Goal: Task Accomplishment & Management: Manage account settings

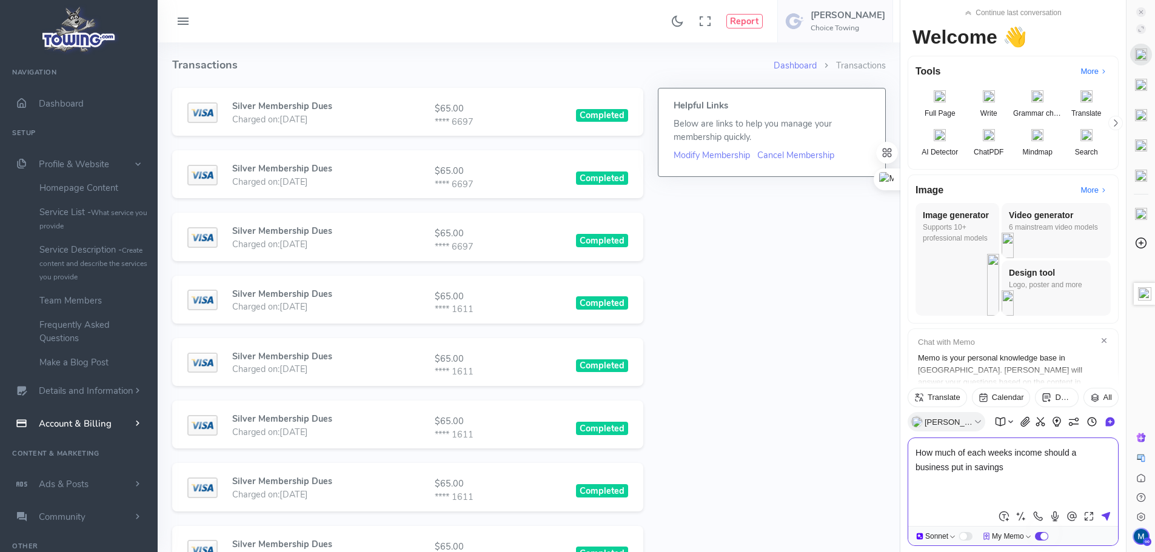
type textarea "How much of each weeks income should a business put in savings?"
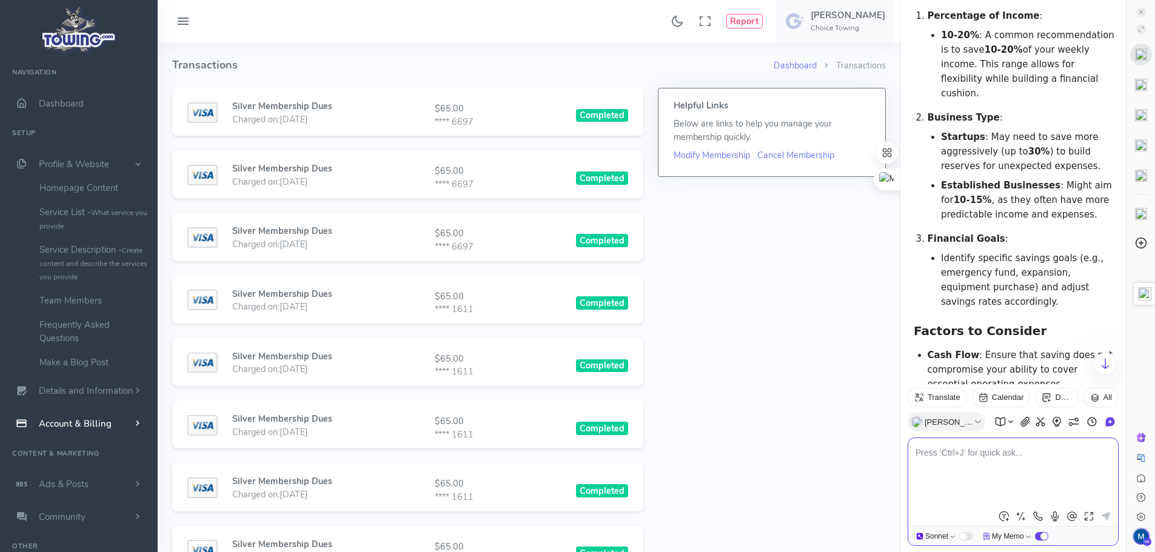
scroll to position [264, 0]
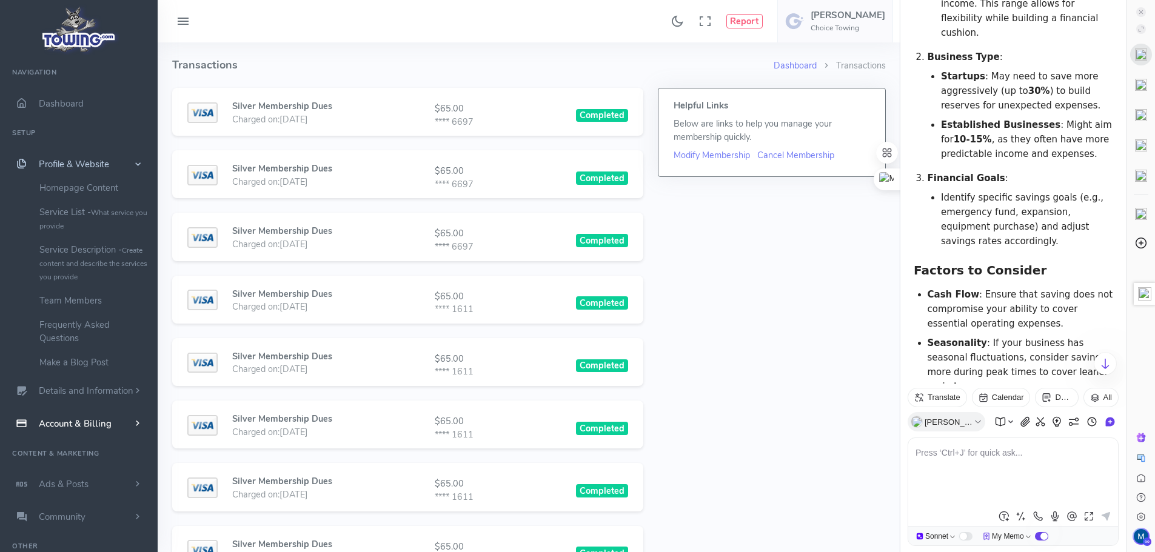
click at [112, 161] on link "Profile & Website" at bounding box center [79, 164] width 158 height 33
click at [96, 187] on link "Homepage Content" at bounding box center [93, 188] width 127 height 24
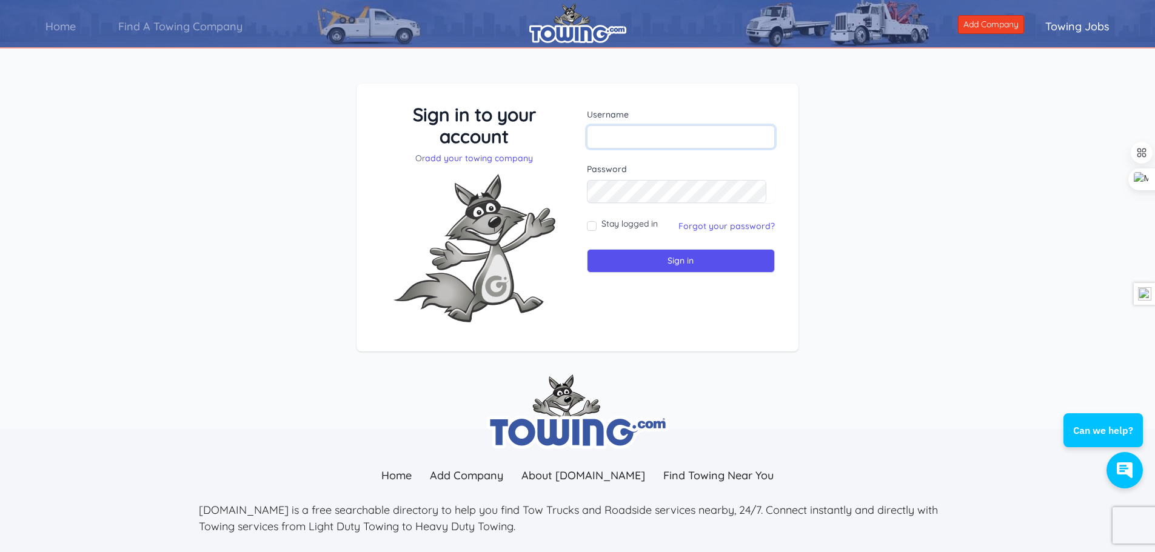
click at [684, 135] on input "text" at bounding box center [681, 136] width 189 height 23
type input "michelle@choicetowingco.com"
click at [587, 249] on input "Sign in" at bounding box center [681, 261] width 189 height 24
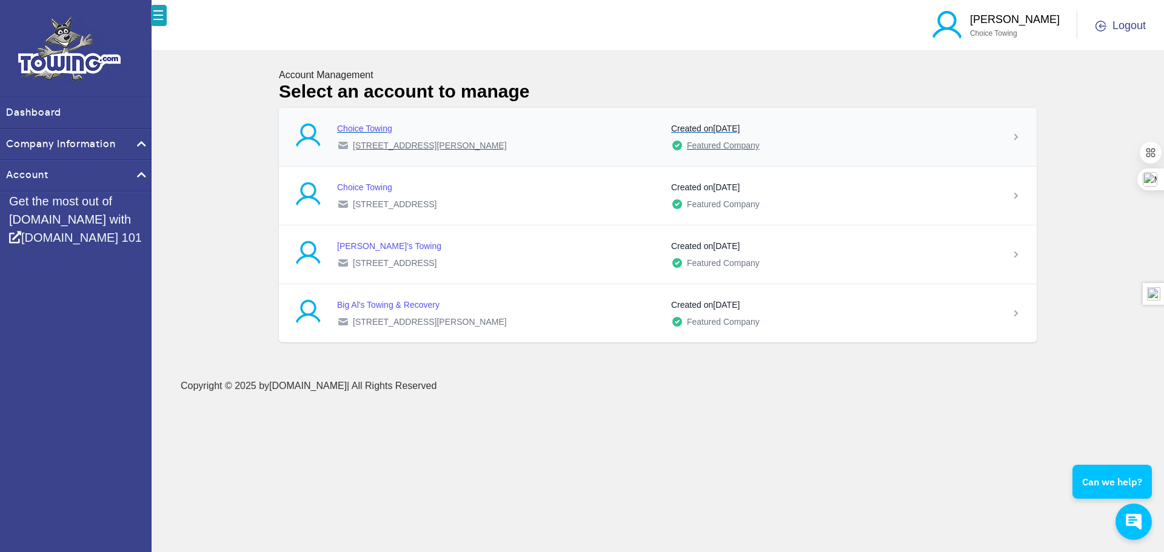
click at [409, 125] on div "Choice Towing" at bounding box center [499, 128] width 324 height 12
click at [553, 134] on div "Choice Towing" at bounding box center [499, 128] width 324 height 12
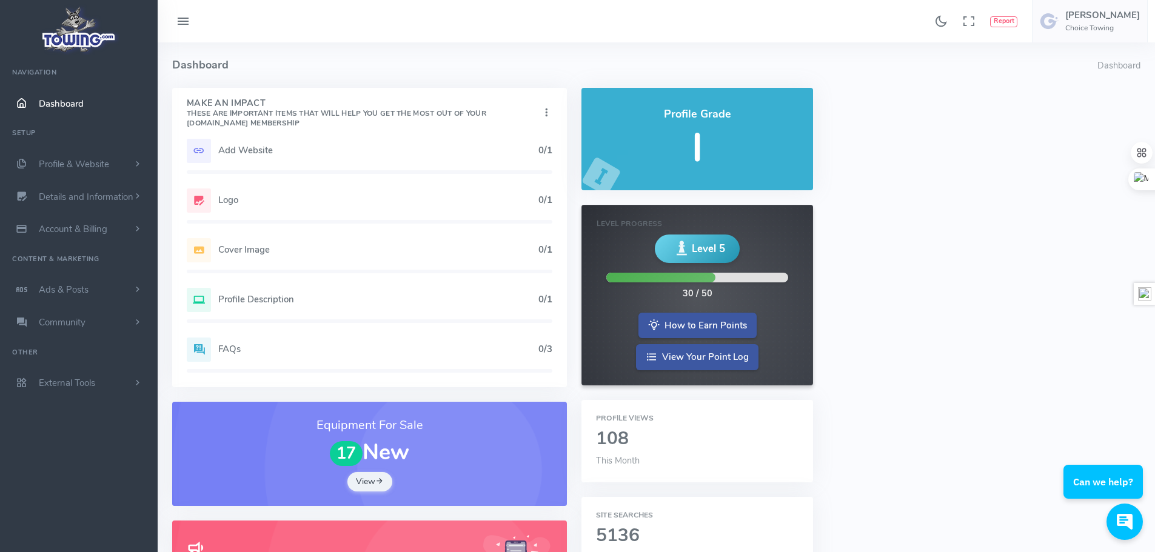
click at [237, 150] on h5 "Add Website" at bounding box center [378, 150] width 320 height 10
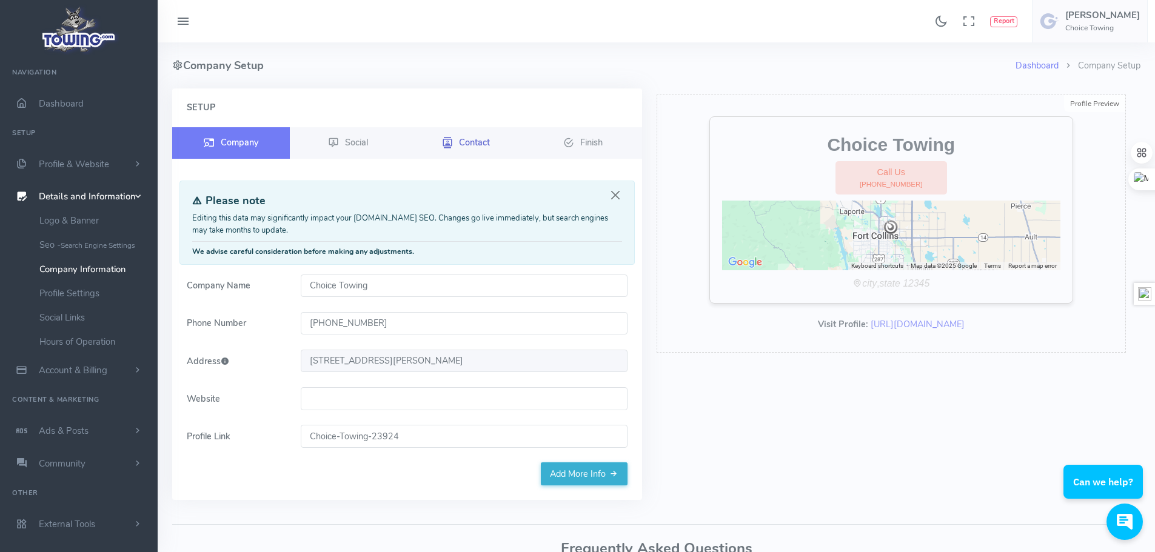
click at [478, 141] on span "Contact" at bounding box center [474, 142] width 31 height 12
click at [615, 196] on button "Close" at bounding box center [615, 195] width 13 height 13
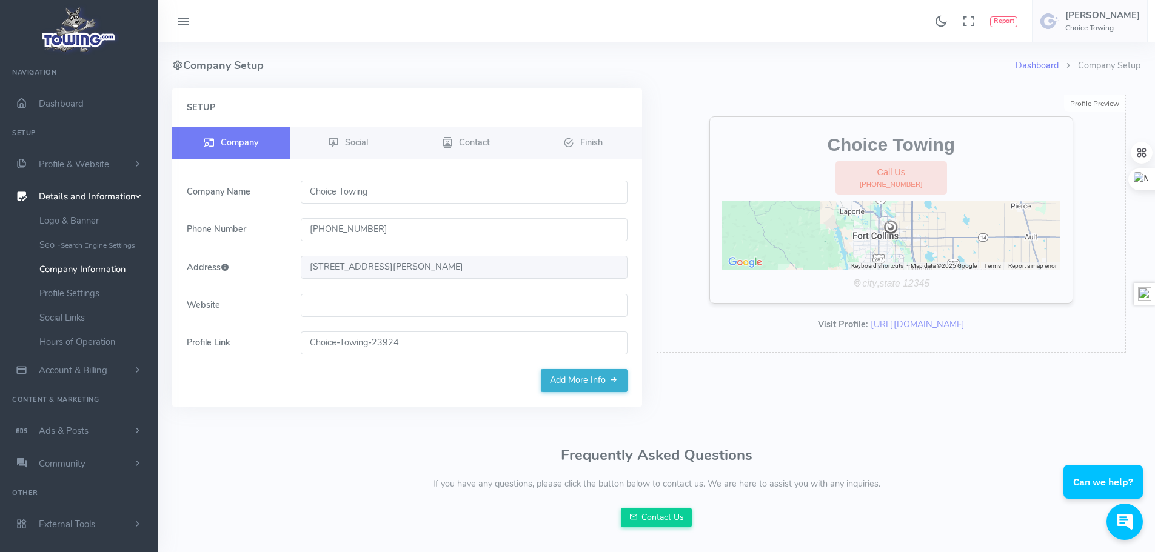
click at [225, 268] on icon at bounding box center [225, 267] width 8 height 12
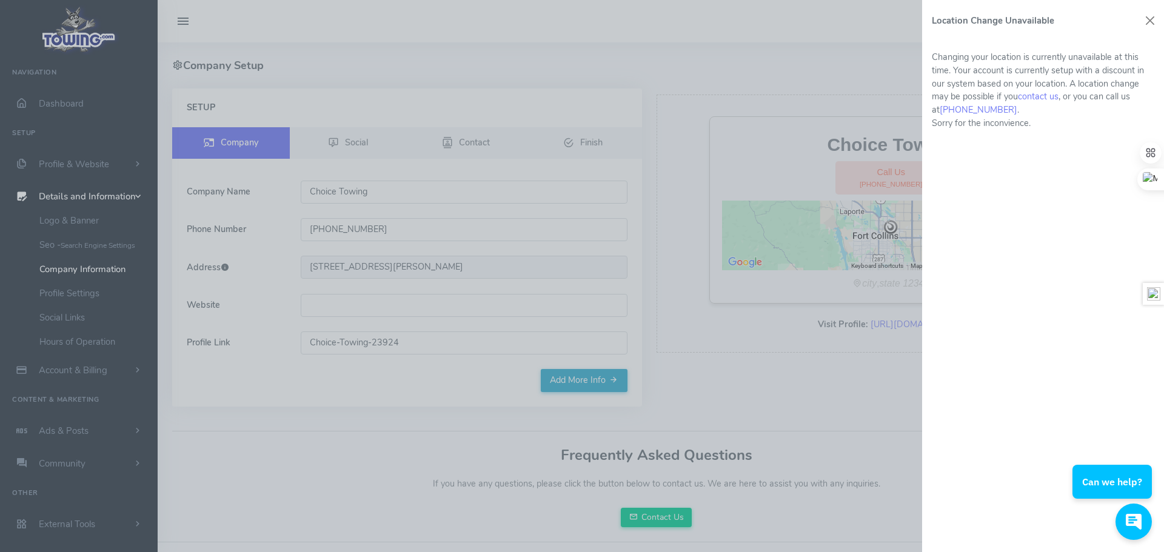
click at [1139, 521] on icon "button" at bounding box center [1134, 522] width 16 height 16
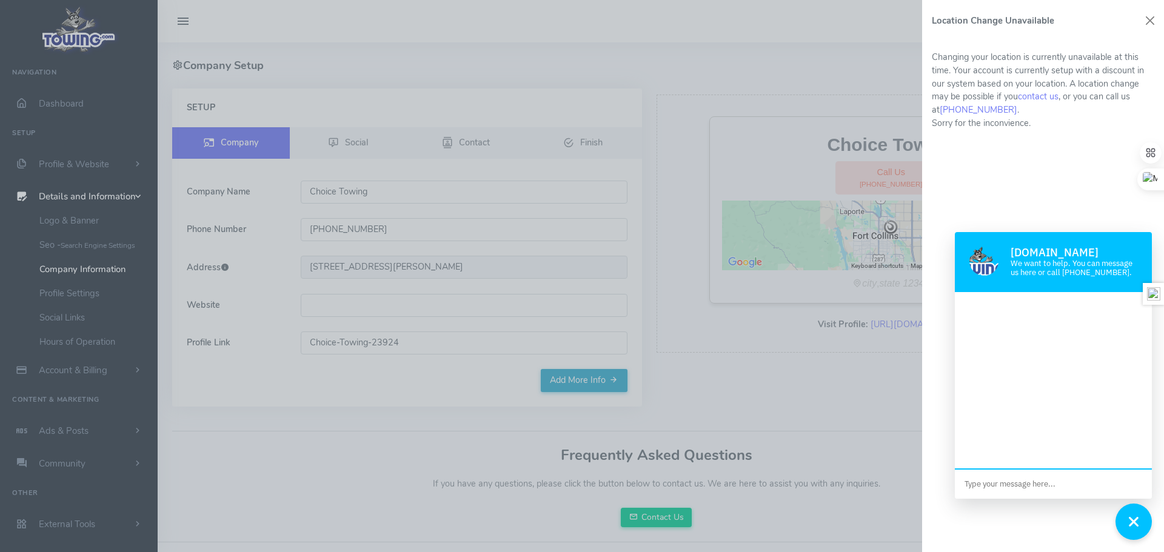
click at [1038, 483] on textarea at bounding box center [1053, 484] width 197 height 29
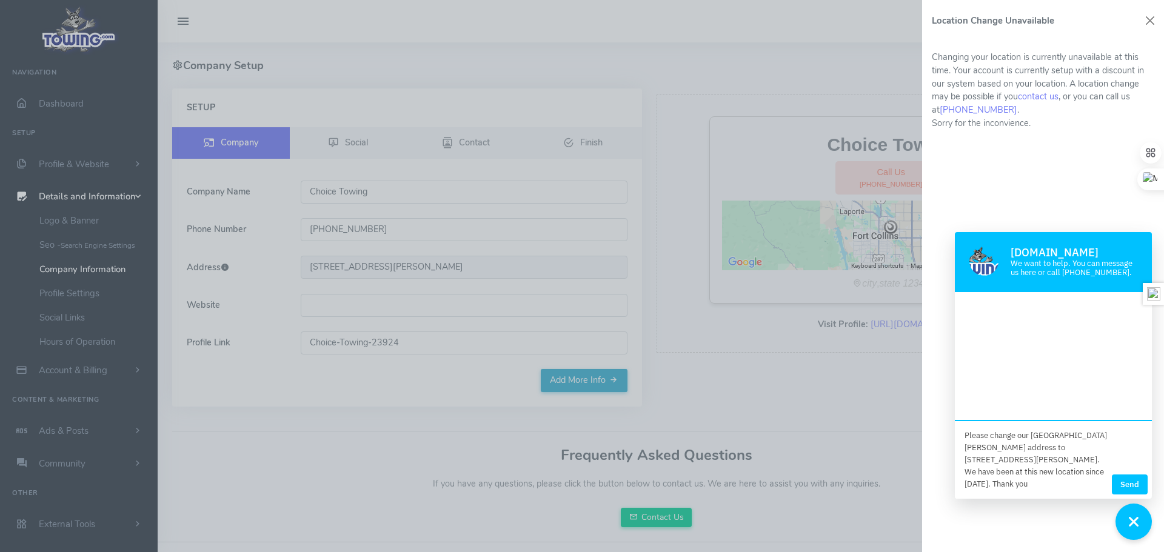
scroll to position [2, 0]
type textarea "Please change our Fort Collins address to 209 North Link Lane Fort Collins, CO …"
click at [1123, 479] on button "Send" at bounding box center [1130, 485] width 36 height 20
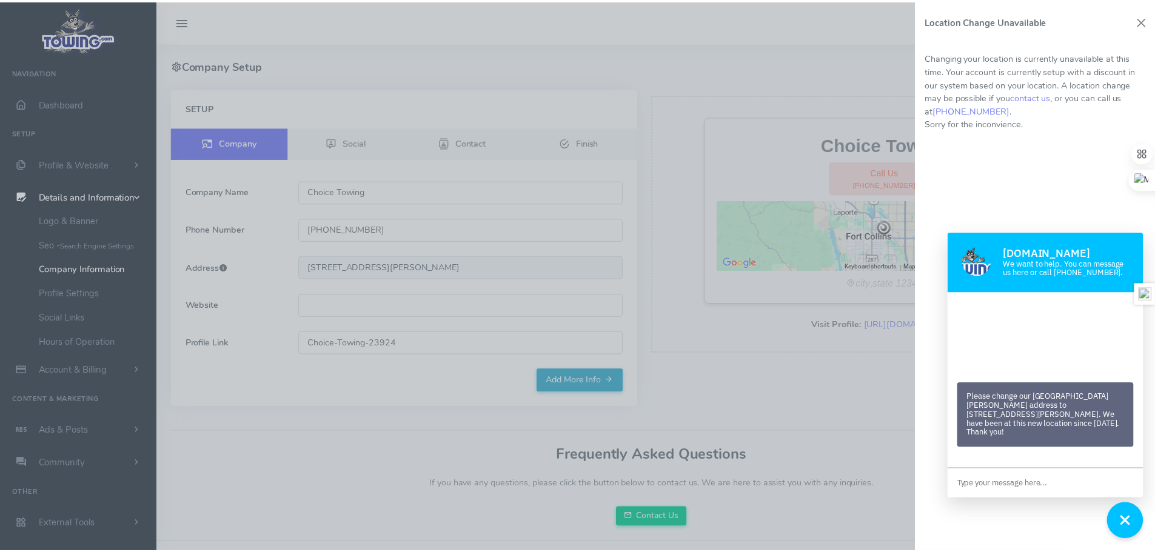
scroll to position [0, 0]
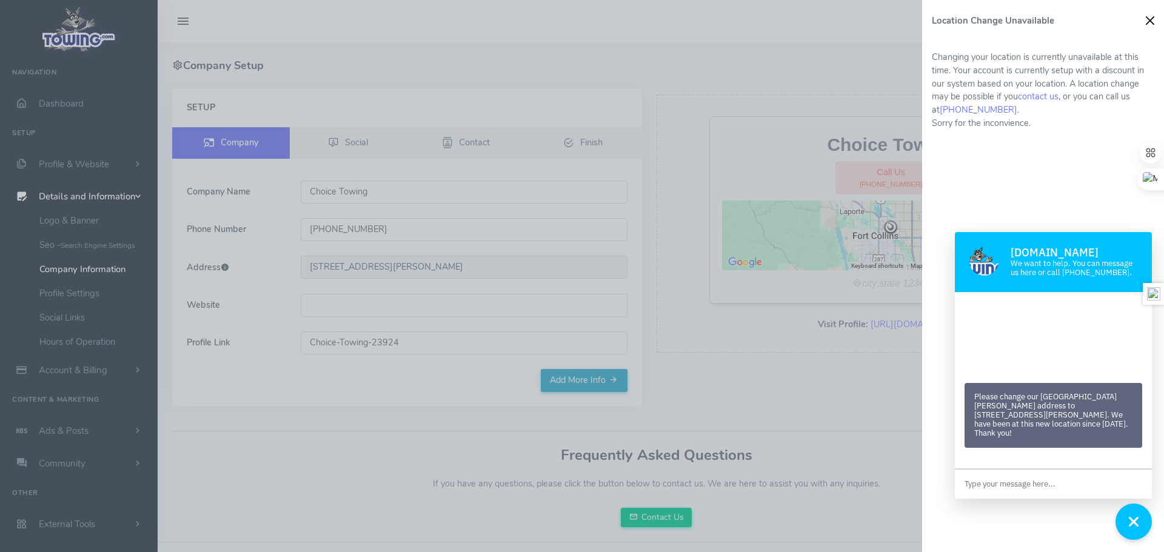
drag, startPoint x: 1148, startPoint y: 19, endPoint x: 1136, endPoint y: 22, distance: 12.1
click at [1148, 19] on button "Close" at bounding box center [1150, 21] width 18 height 18
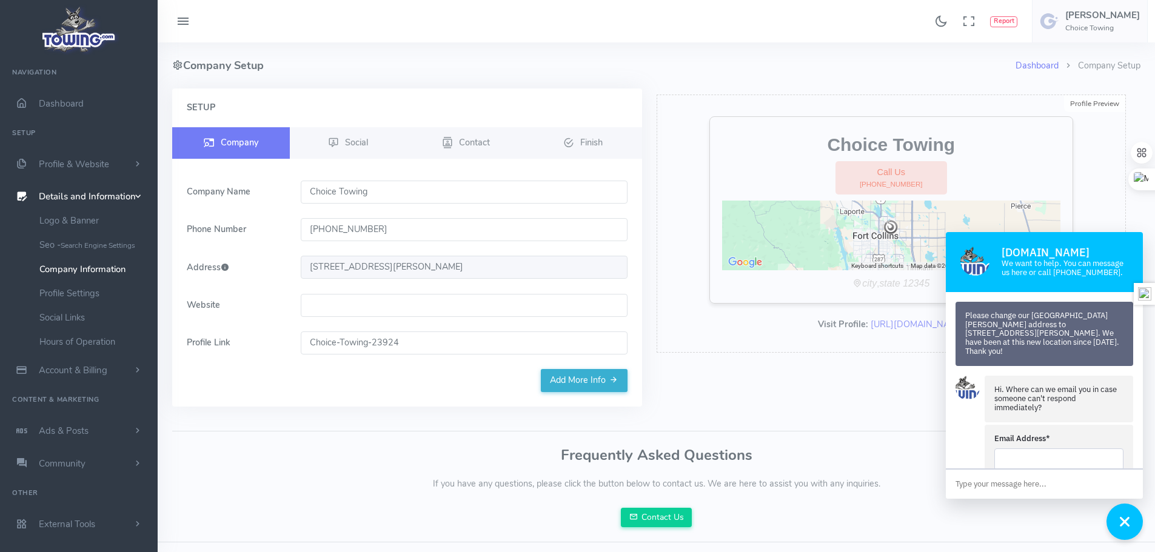
scroll to position [55, 0]
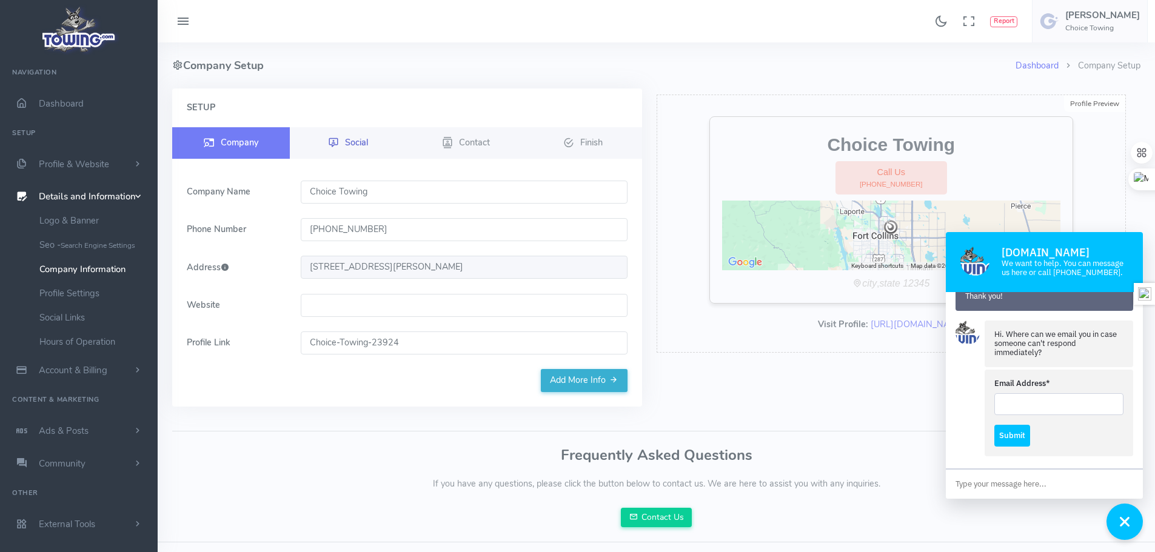
click at [338, 147] on icon at bounding box center [333, 143] width 11 height 15
click at [1061, 396] on input "Email Address*" at bounding box center [1058, 404] width 129 height 22
type input "michelle@choicetowingco.com"
click at [1014, 429] on button "Submit" at bounding box center [1012, 436] width 36 height 22
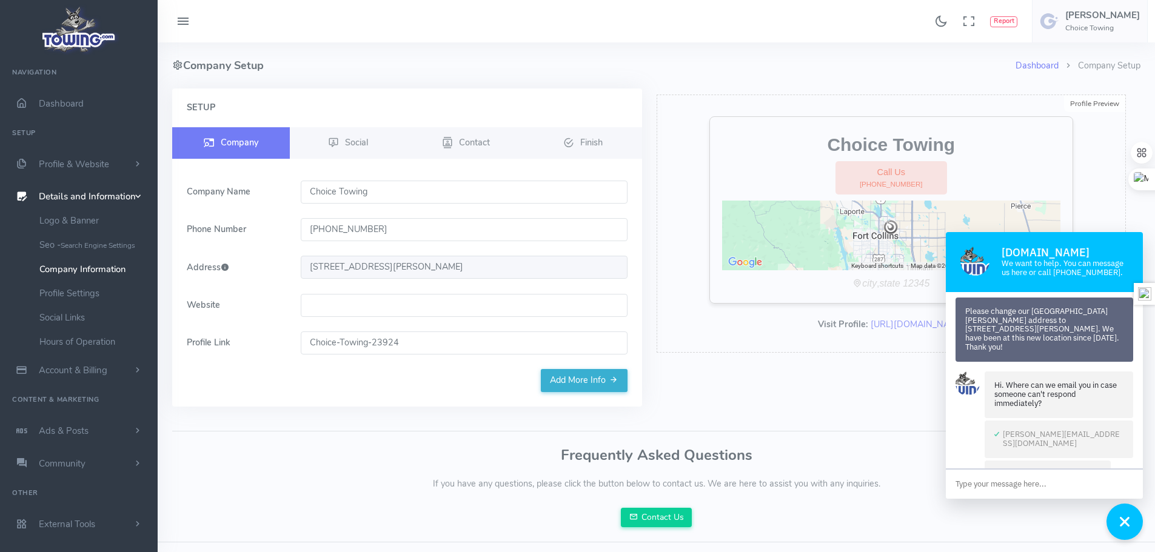
scroll to position [0, 0]
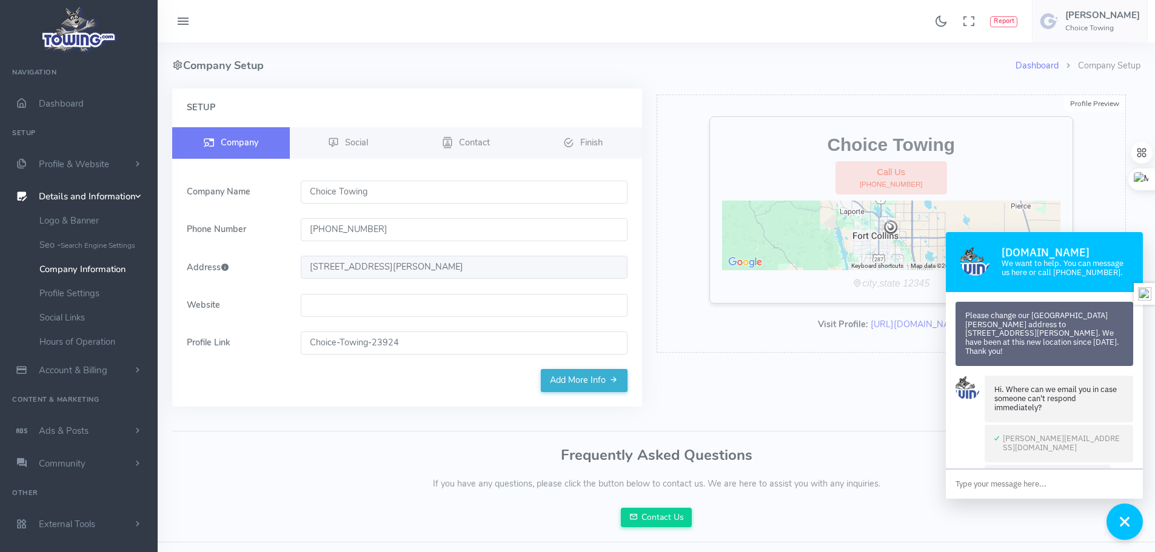
drag, startPoint x: 1089, startPoint y: 342, endPoint x: 963, endPoint y: 317, distance: 128.6
click at [963, 317] on div "Please change our Fort Collins address to 209 North Link Lane Fort Collins, CO …" at bounding box center [1044, 334] width 178 height 65
copy div "Please change our Fort Collins address to 209 North Link Lane Fort Collins, CO …"
click at [1011, 484] on textarea at bounding box center [1044, 484] width 197 height 29
paste textarea "Please change our Fort Collins address to 209 North Link Lane Fort Collins, CO …"
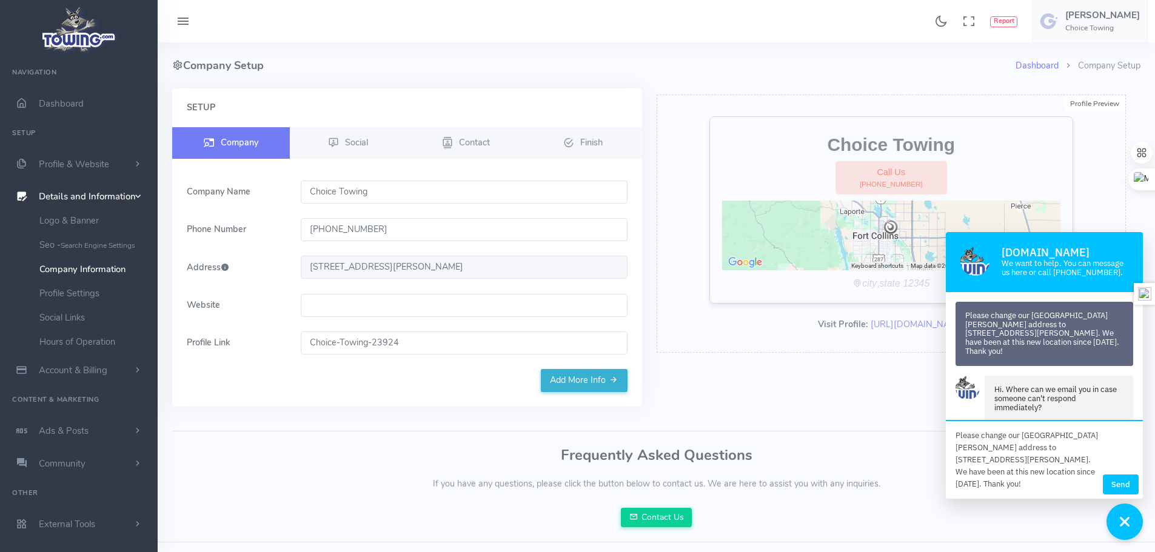
scroll to position [2, 0]
type textarea "Please change our Fort Collins address to 209 North Link Lane Fort Collins, CO …"
click at [1124, 484] on button "Send" at bounding box center [1121, 485] width 36 height 20
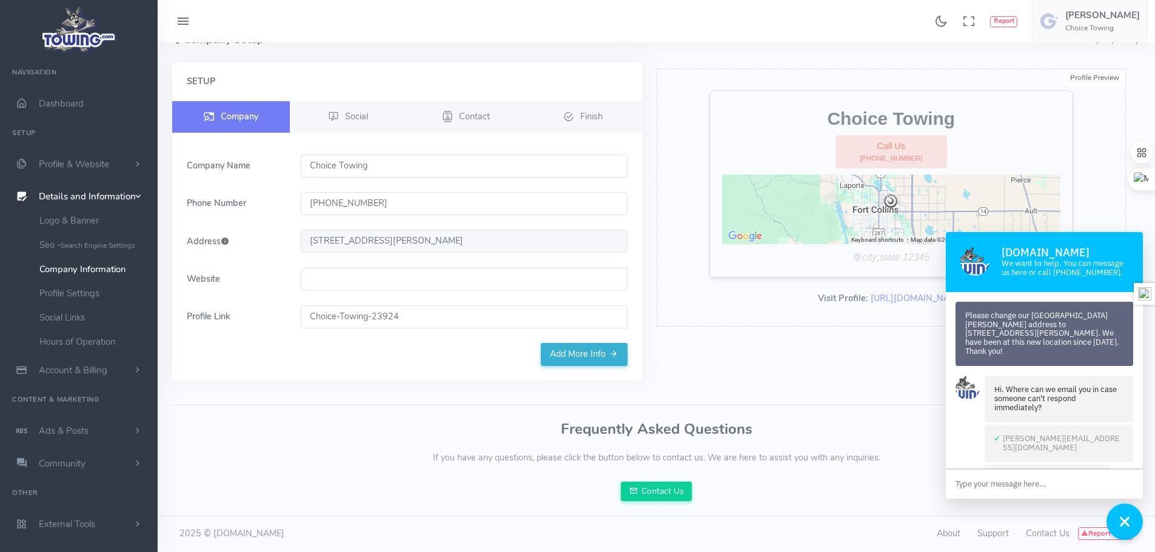
scroll to position [102, 0]
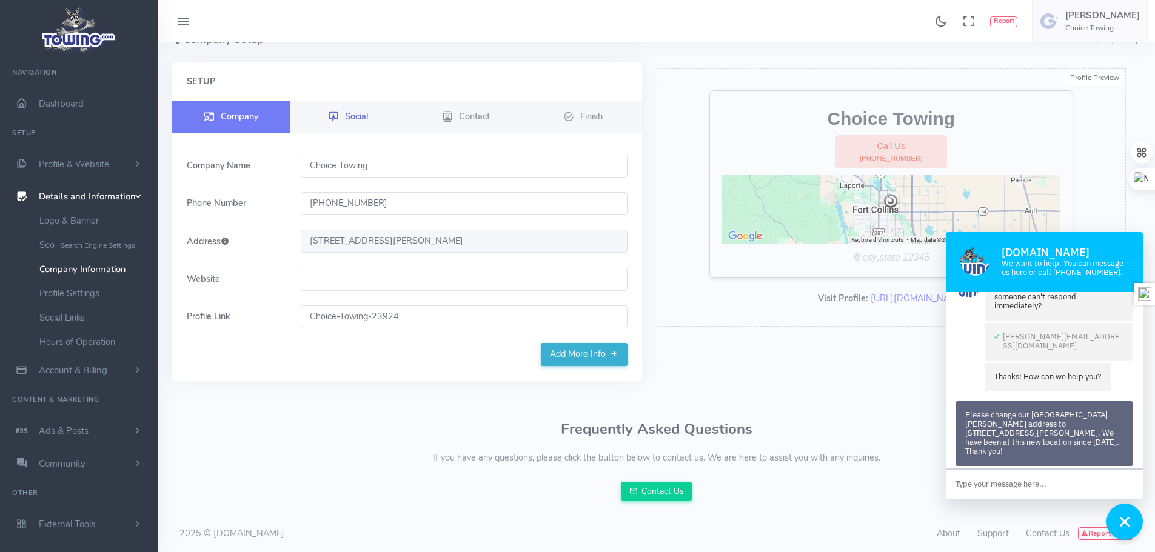
click at [339, 112] on icon at bounding box center [333, 117] width 11 height 15
click at [558, 361] on link "Add More Info" at bounding box center [584, 354] width 87 height 23
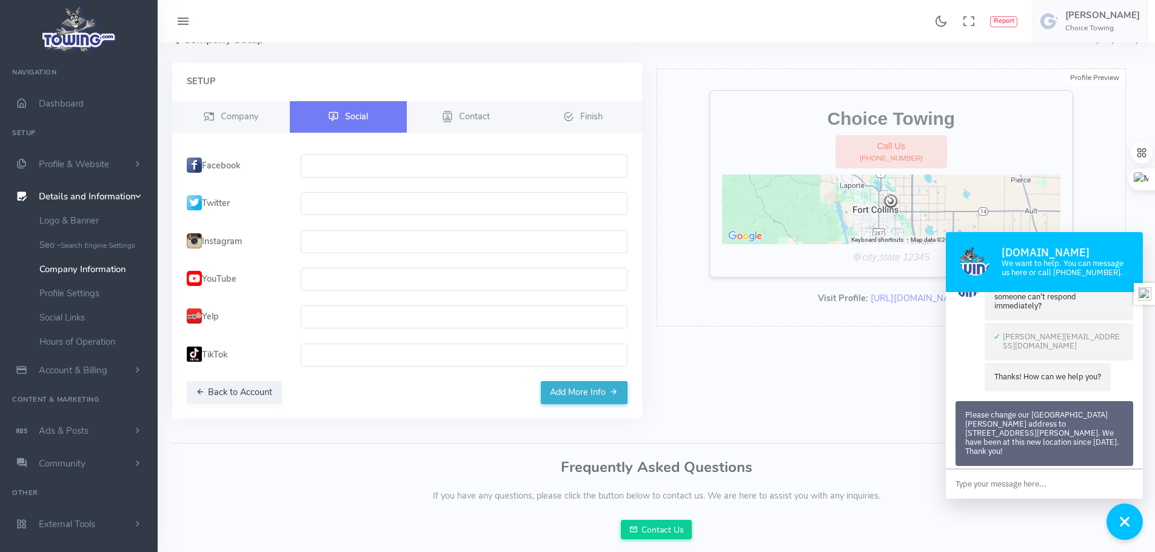
click at [350, 165] on input "text" at bounding box center [464, 166] width 327 height 23
paste input "https://www.facebook.com/ChoiceTowingCo"
type input "https://www.facebook.com/ChoiceTowingCo"
click at [330, 238] on input "text" at bounding box center [464, 241] width 327 height 23
paste input "https://www.instagram.com/choicetowingco/"
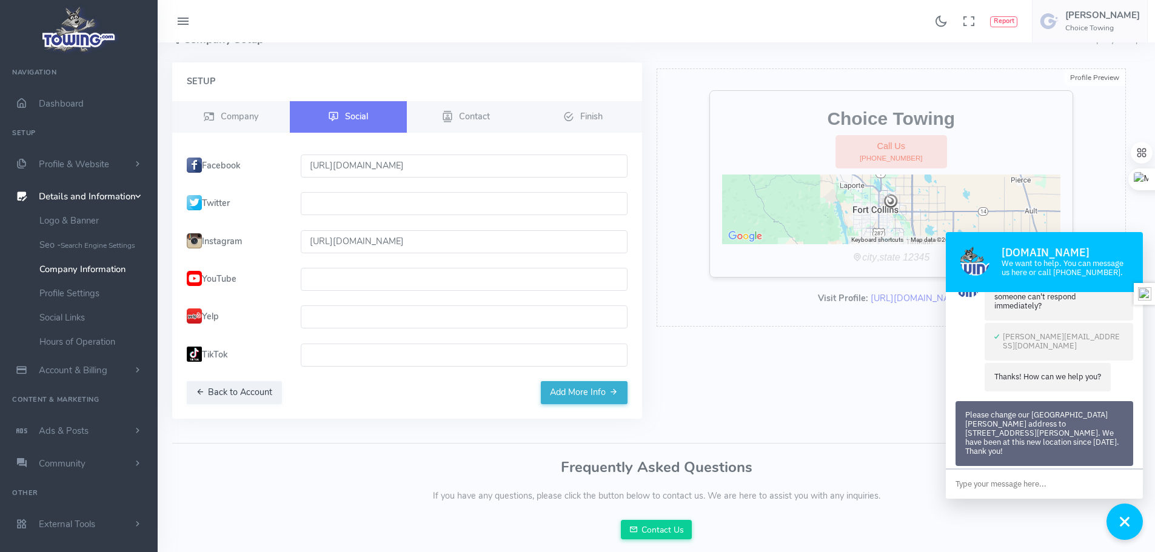
type input "https://www.instagram.com/choicetowingco/"
click at [341, 367] on form "Facebook https://www.facebook.com/ChoiceTowingCo Twitter Instagram https://www.…" at bounding box center [406, 268] width 455 height 227
click at [339, 358] on input "text" at bounding box center [464, 355] width 327 height 23
paste input "https://www.tiktok.com/@choicetowing"
type input "https://www.tiktok.com/@choicetowing"
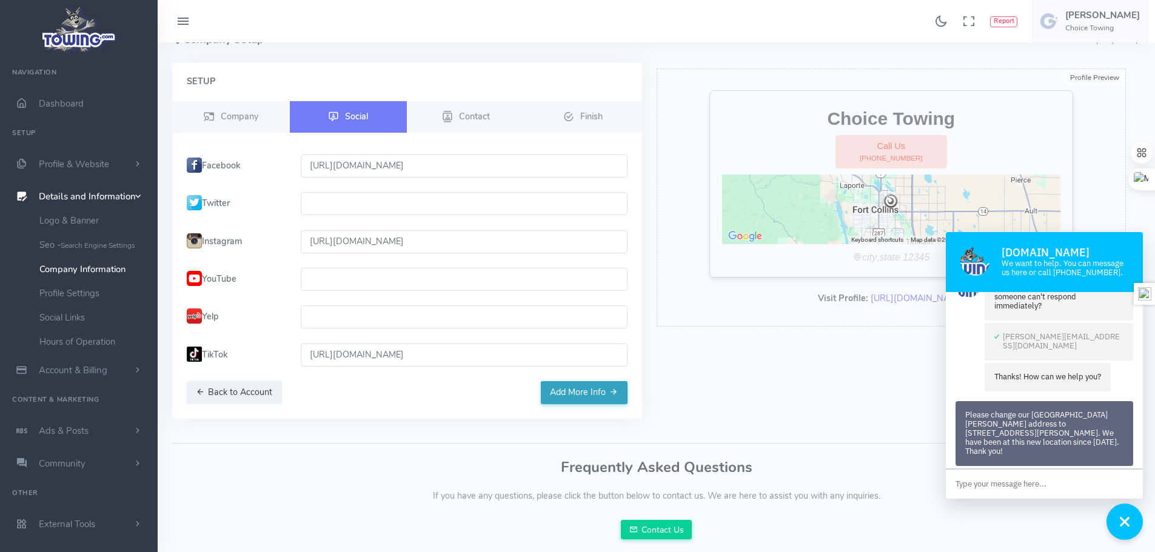
click at [560, 395] on button "Add More Info" at bounding box center [584, 392] width 87 height 23
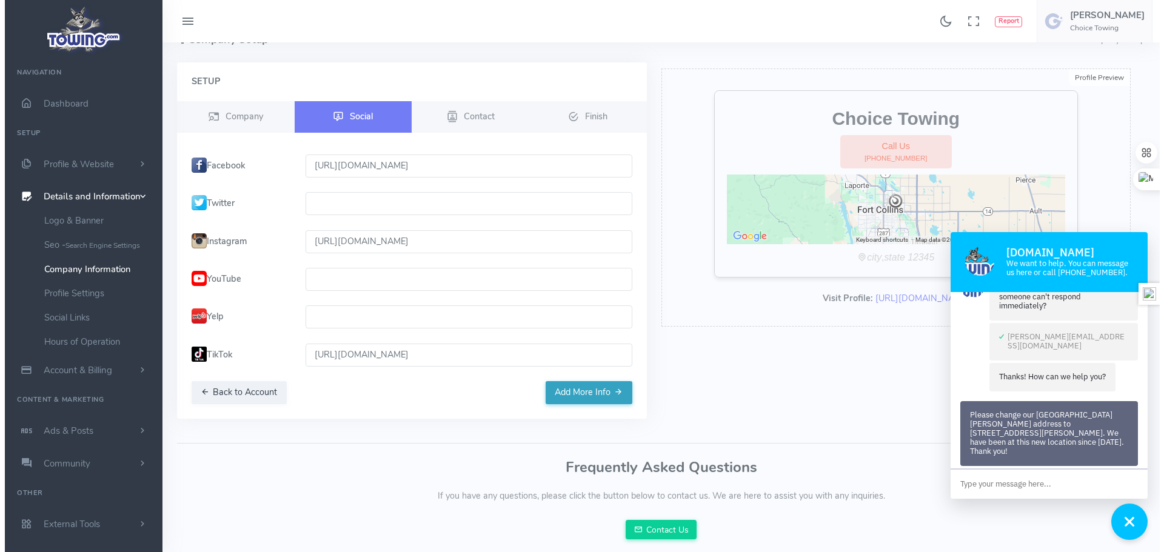
scroll to position [0, 0]
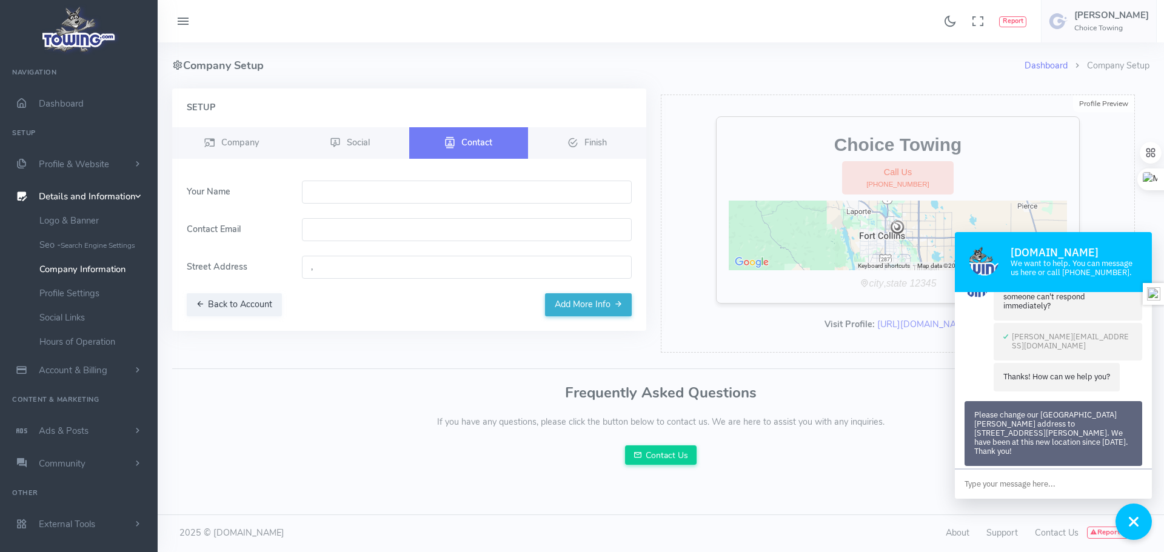
click at [353, 200] on input "text" at bounding box center [467, 192] width 330 height 23
type input "[PERSON_NAME]"
type input "michelle@choicetowingco.com"
click at [359, 267] on input "," at bounding box center [467, 267] width 330 height 23
type input "209 N Link Ln, Fort Collins, CO 80524, USA"
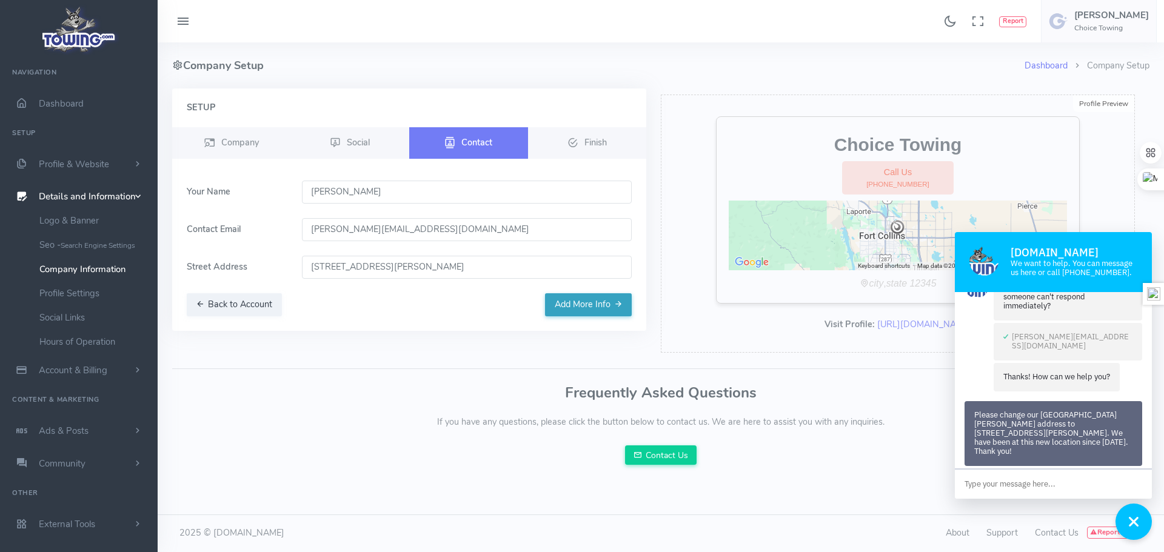
click at [580, 305] on button "Add More Info" at bounding box center [588, 304] width 87 height 23
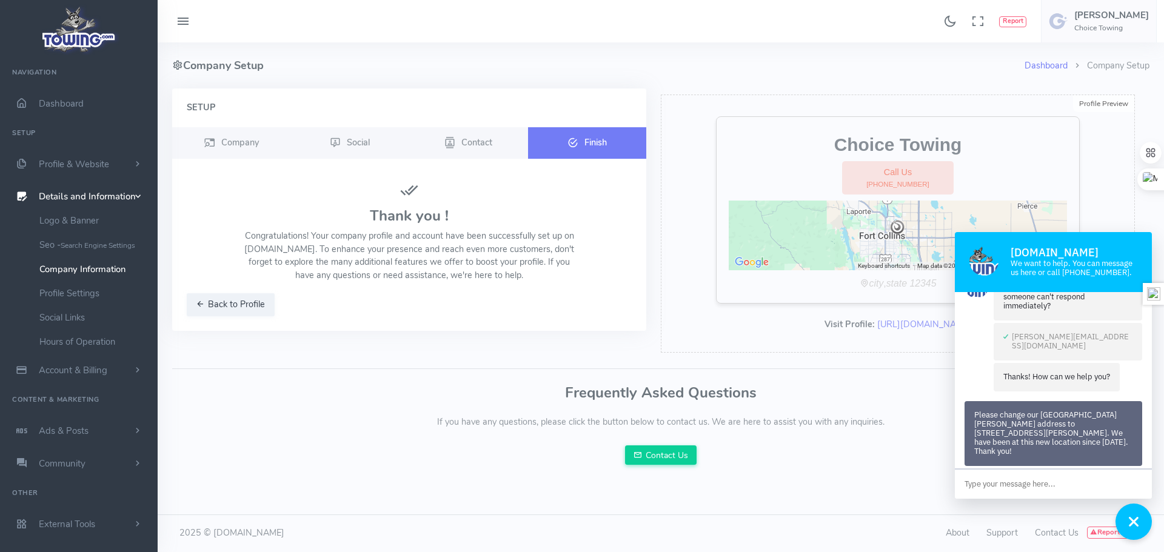
click at [583, 144] on link "Finish" at bounding box center [587, 143] width 119 height 32
click at [85, 219] on link "Logo & Banner" at bounding box center [93, 221] width 127 height 24
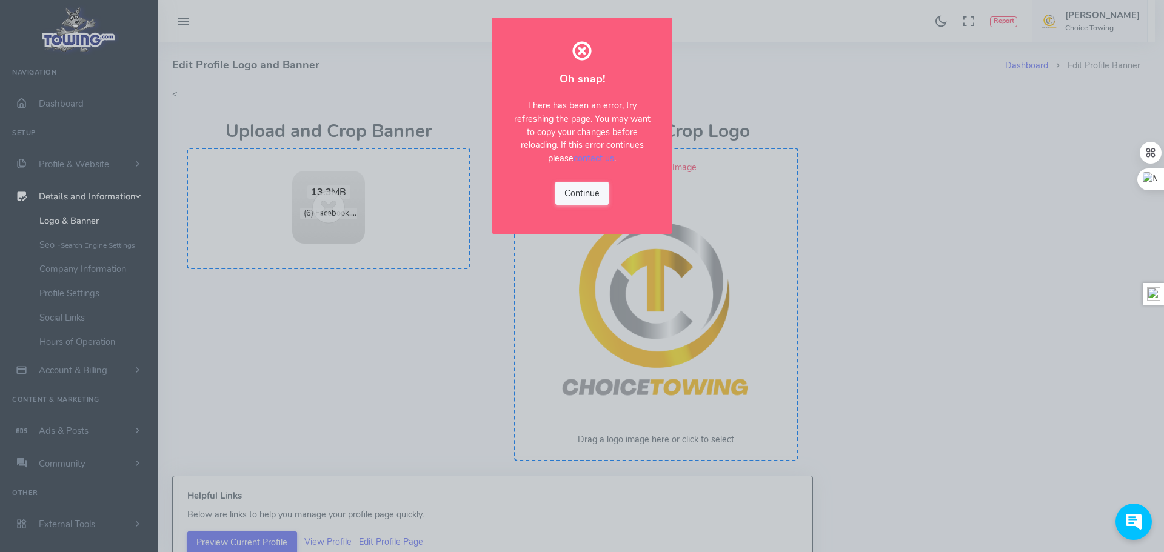
click at [585, 195] on button "Continue" at bounding box center [582, 193] width 54 height 23
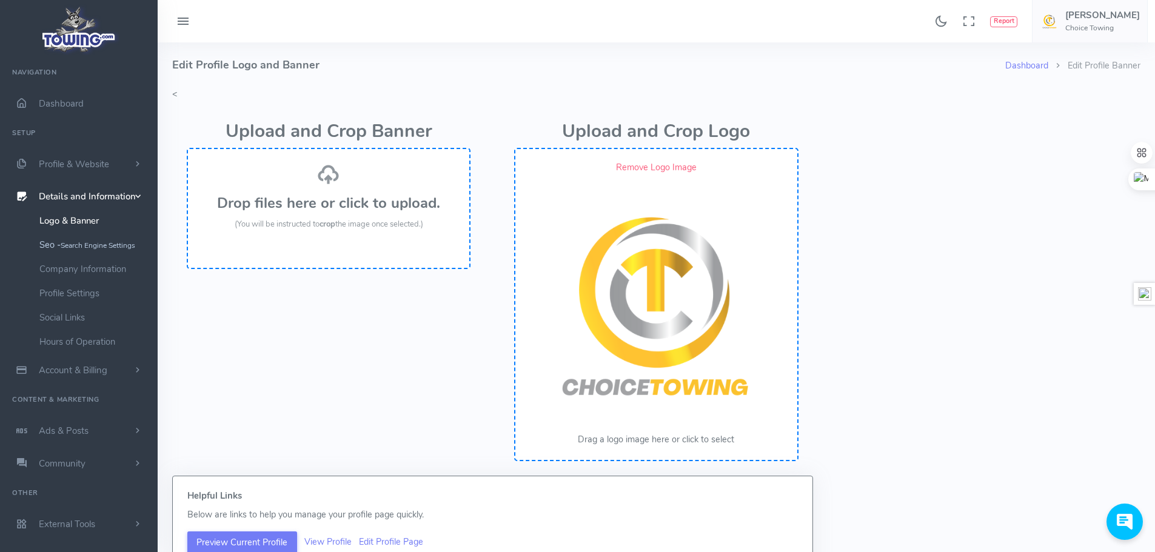
click at [87, 245] on small "Search Engine Settings" at bounding box center [98, 246] width 75 height 10
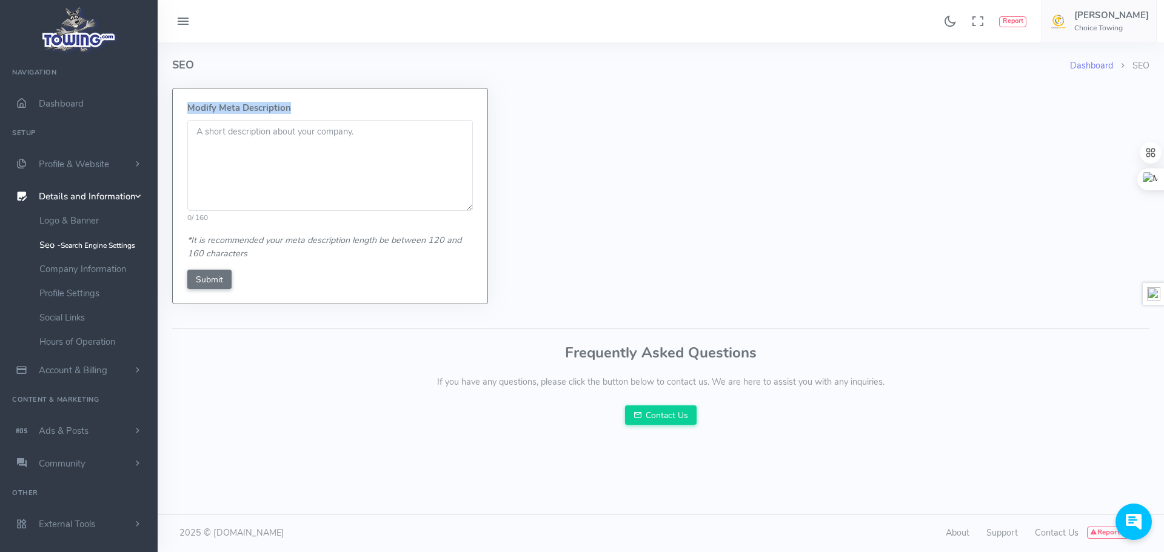
drag, startPoint x: 296, startPoint y: 109, endPoint x: 186, endPoint y: 104, distance: 109.9
click at [186, 104] on div "Modify Meta Description 0 / 160 *It is recommended your meta description length…" at bounding box center [330, 196] width 315 height 215
copy h5 "Modify Meta Description"
click at [245, 174] on textarea at bounding box center [330, 165] width 286 height 91
drag, startPoint x: 327, startPoint y: 189, endPoint x: 435, endPoint y: 159, distance: 111.8
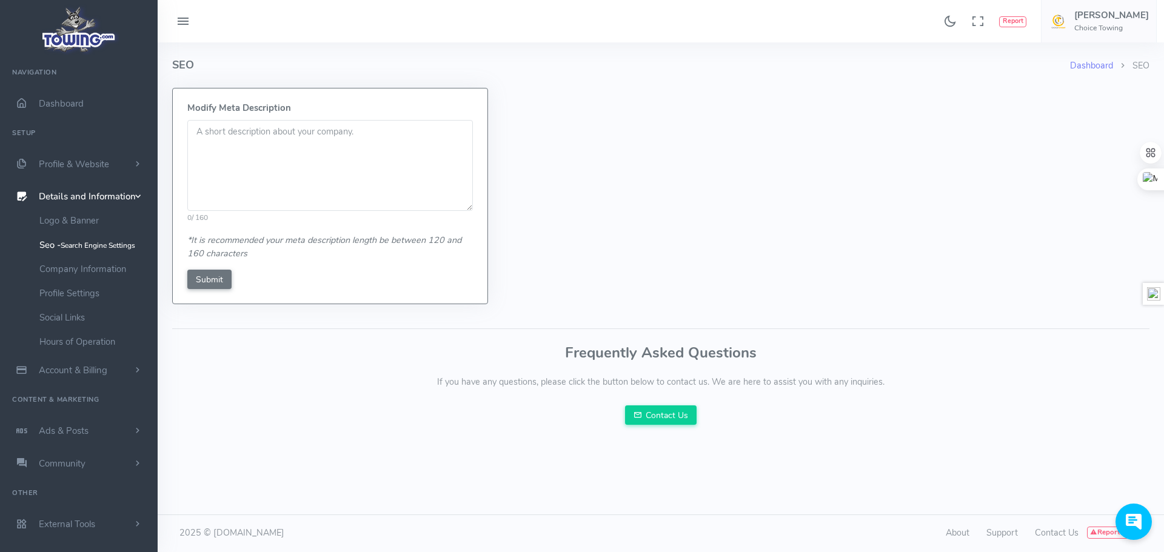
click at [435, 159] on textarea at bounding box center [330, 165] width 286 height 91
click at [1154, 179] on div "Ctrl+M" at bounding box center [1135, 180] width 58 height 22
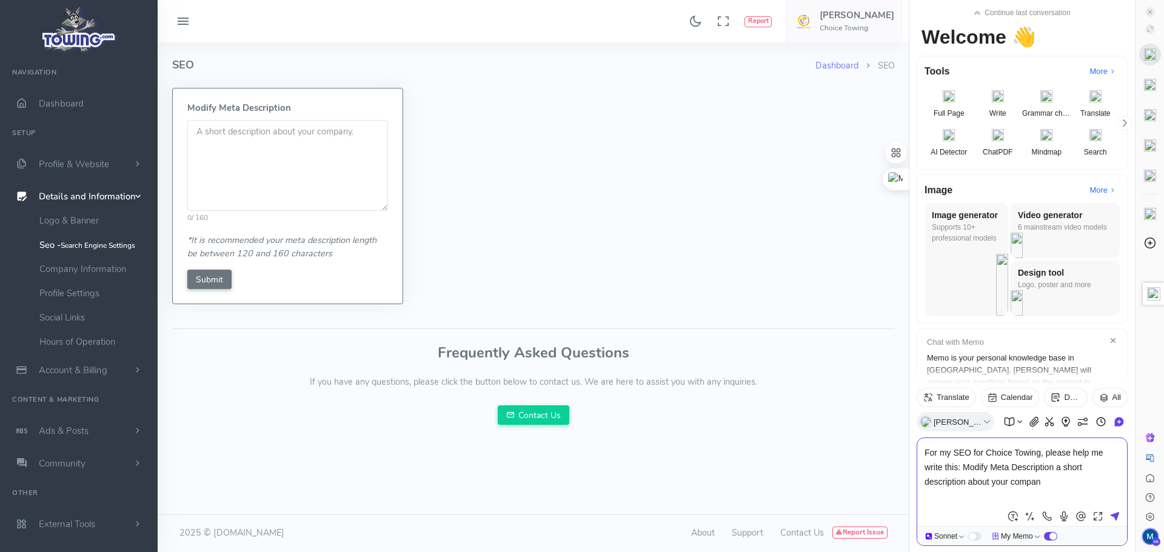
type textarea "For my SEO for Choice Towing, please help me write this: Modify Meta Descriptio…"
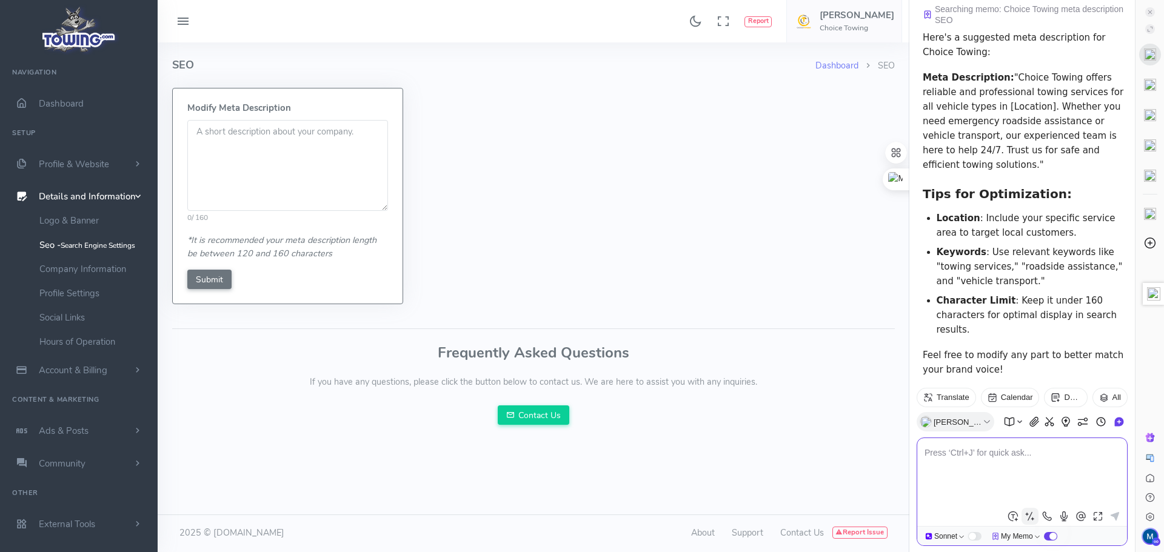
scroll to position [211, 0]
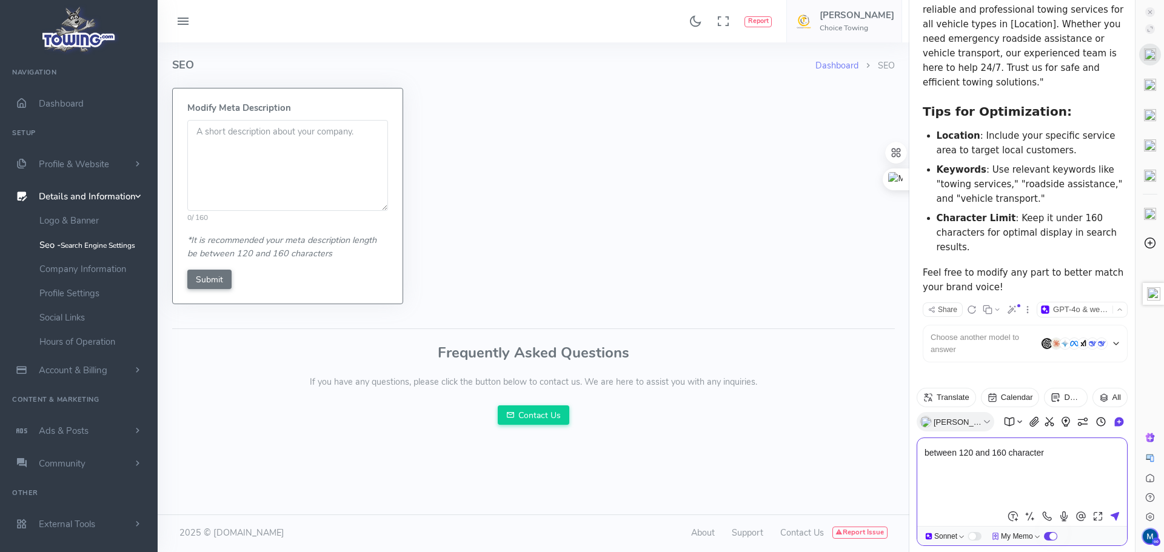
type textarea "between 120 and 160 characters"
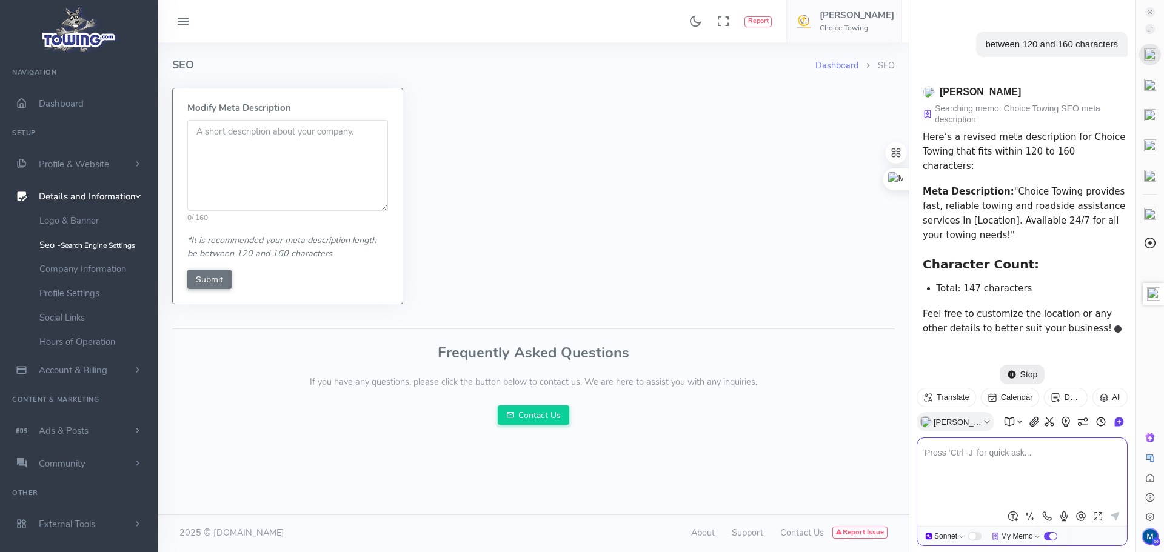
scroll to position [537, 0]
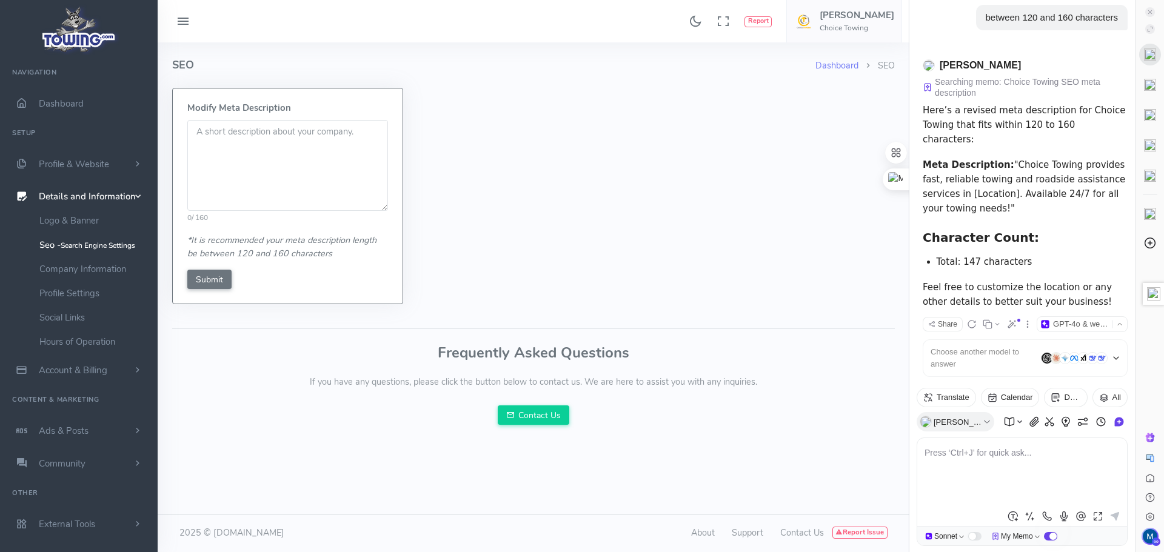
drag, startPoint x: 927, startPoint y: 150, endPoint x: 1085, endPoint y: 175, distance: 160.2
click at [1085, 175] on p "Meta Description: "Choice Towing provides fast, reliable towing and roadside as…" at bounding box center [1025, 187] width 205 height 58
click at [293, 140] on textarea at bounding box center [287, 165] width 201 height 91
paste textarea "Choice Towing provides fast, reliable towing and roadside assistance services i…"
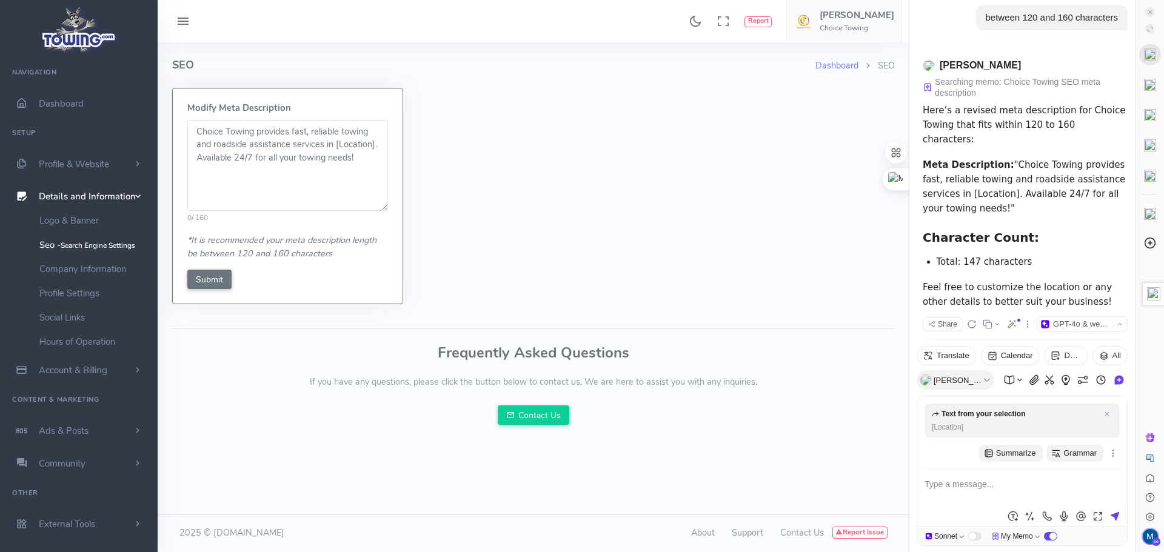
drag, startPoint x: 335, startPoint y: 144, endPoint x: 373, endPoint y: 149, distance: 39.2
click at [373, 149] on textarea "Choice Towing provides fast, reliable towing and roadside assistance services i…" at bounding box center [287, 165] width 201 height 91
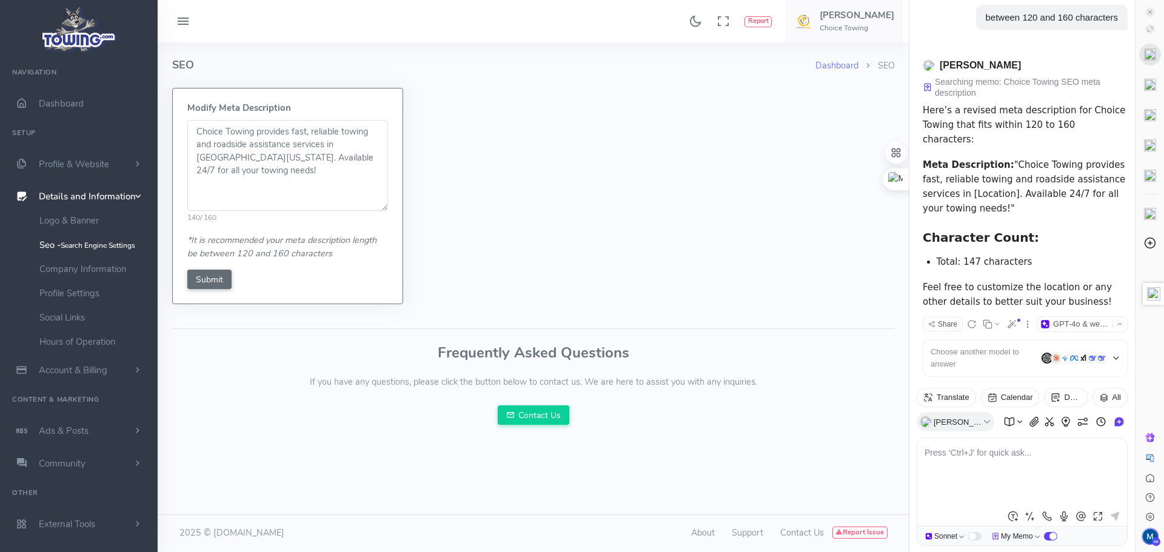
type textarea "Choice Towing provides fast, reliable towing and roadside assistance services i…"
click at [222, 278] on input "Submit" at bounding box center [209, 279] width 44 height 19
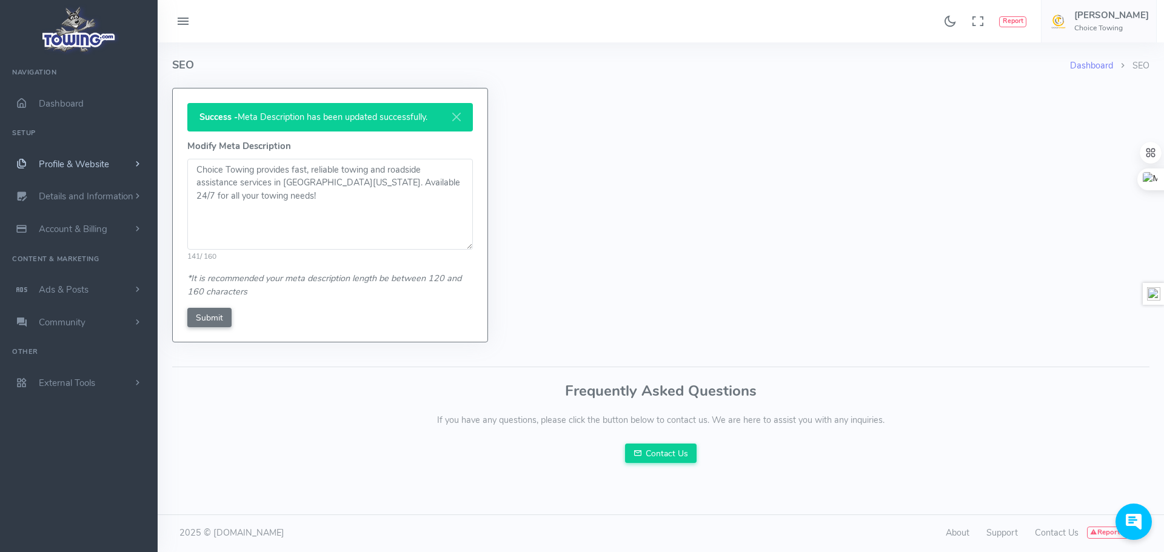
click at [81, 162] on span "Profile & Website" at bounding box center [74, 164] width 70 height 12
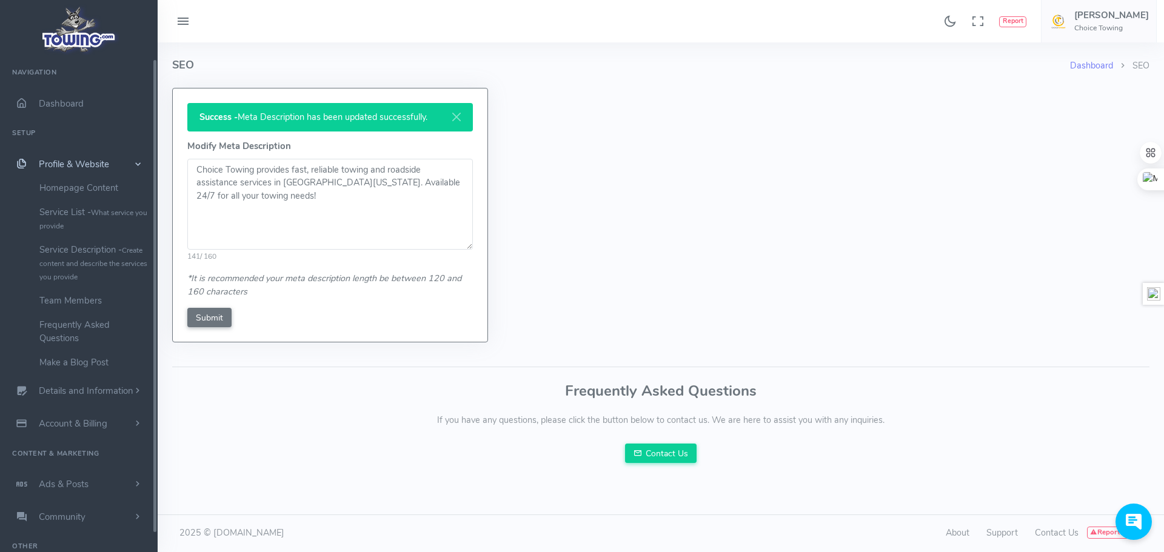
click at [139, 165] on span "scrollable content" at bounding box center [138, 164] width 12 height 11
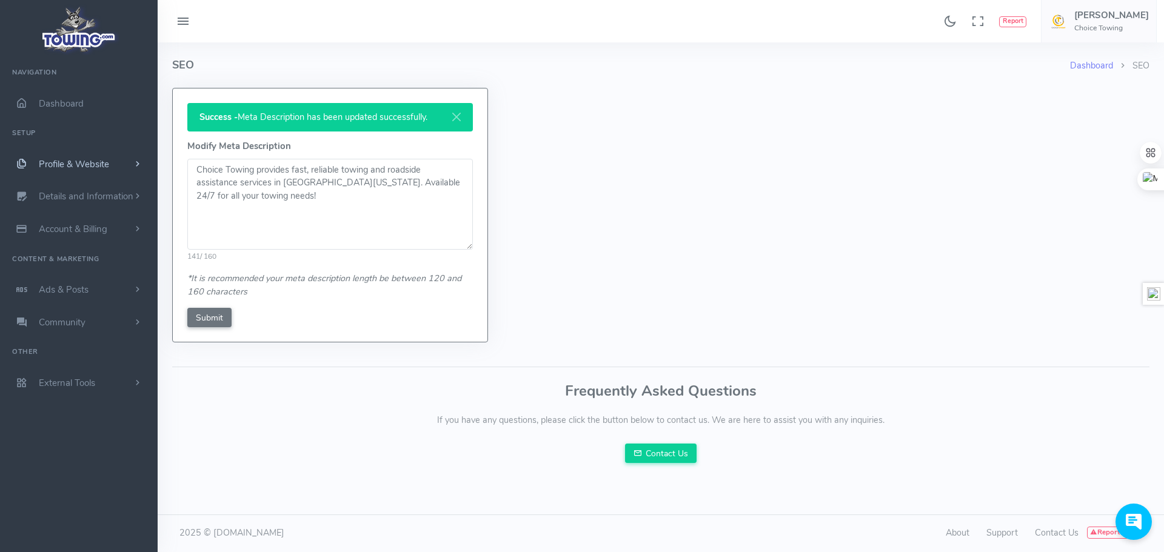
click at [139, 165] on span "scrollable content" at bounding box center [137, 164] width 11 height 12
click at [107, 184] on link "Homepage Content" at bounding box center [93, 188] width 127 height 24
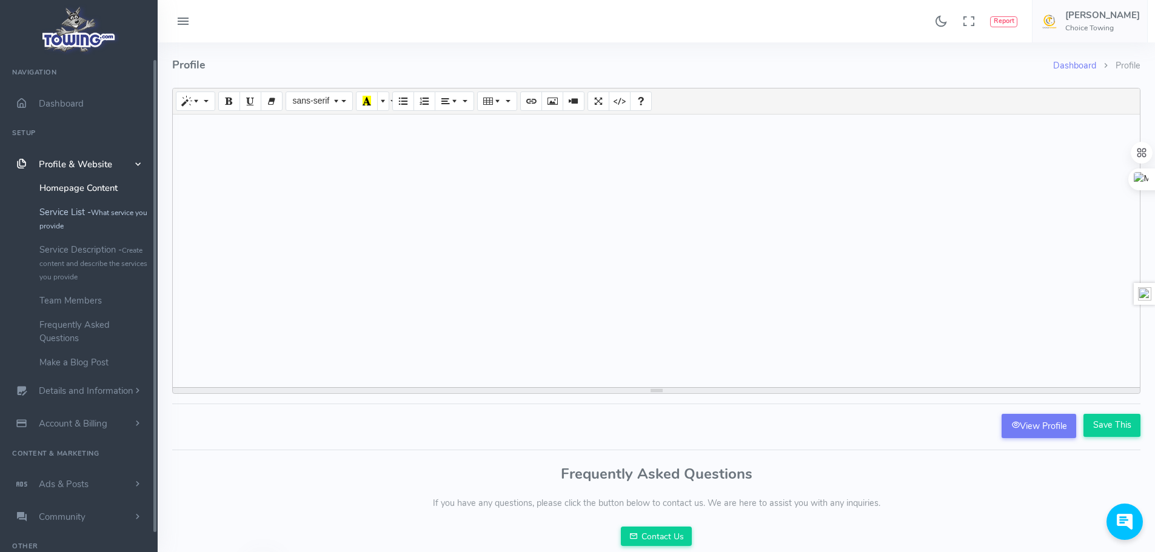
click at [75, 218] on link "Service List - What service you provide" at bounding box center [93, 219] width 127 height 38
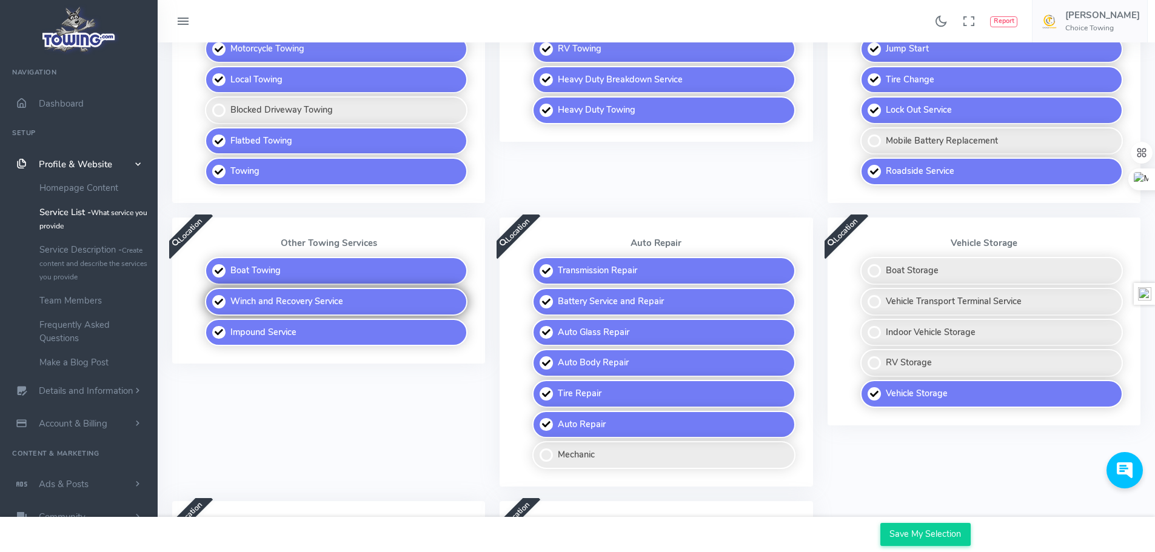
scroll to position [387, 0]
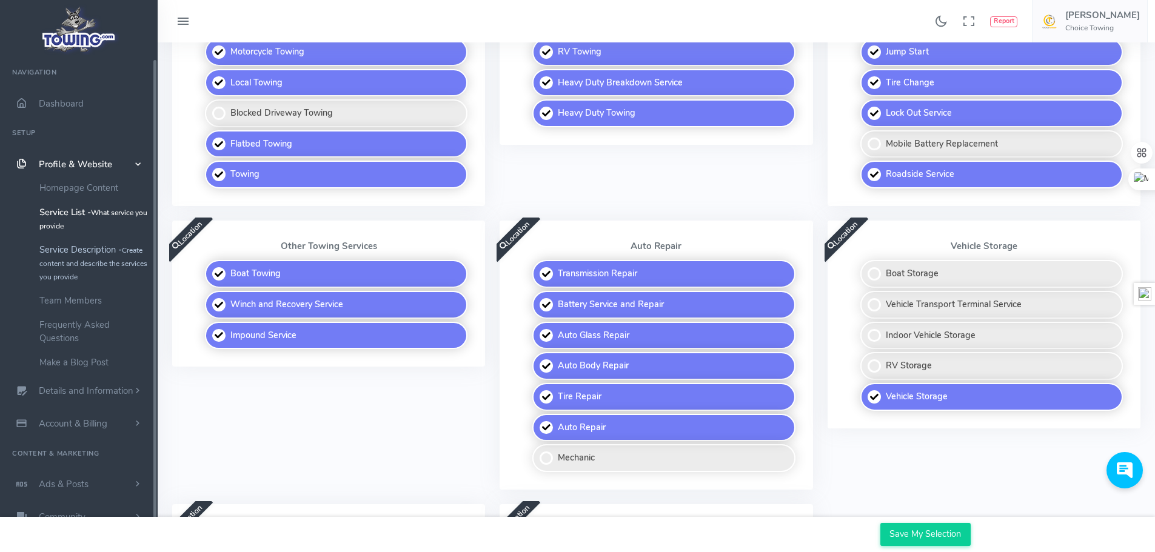
click at [111, 256] on link "Service Description - Create content and describe the services you provide" at bounding box center [93, 263] width 127 height 51
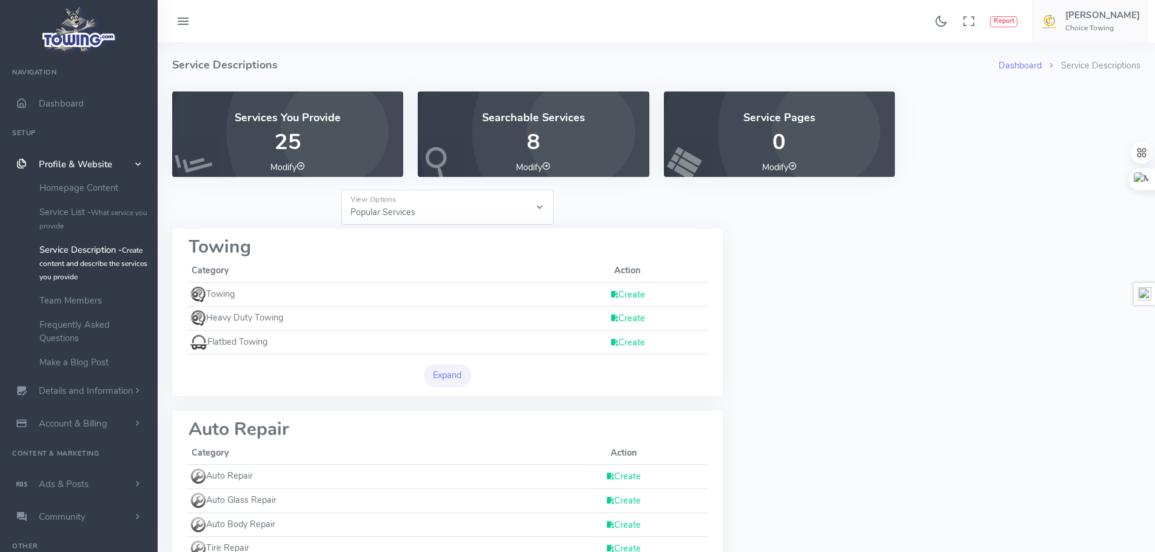
click at [622, 297] on link "Create" at bounding box center [627, 295] width 35 height 12
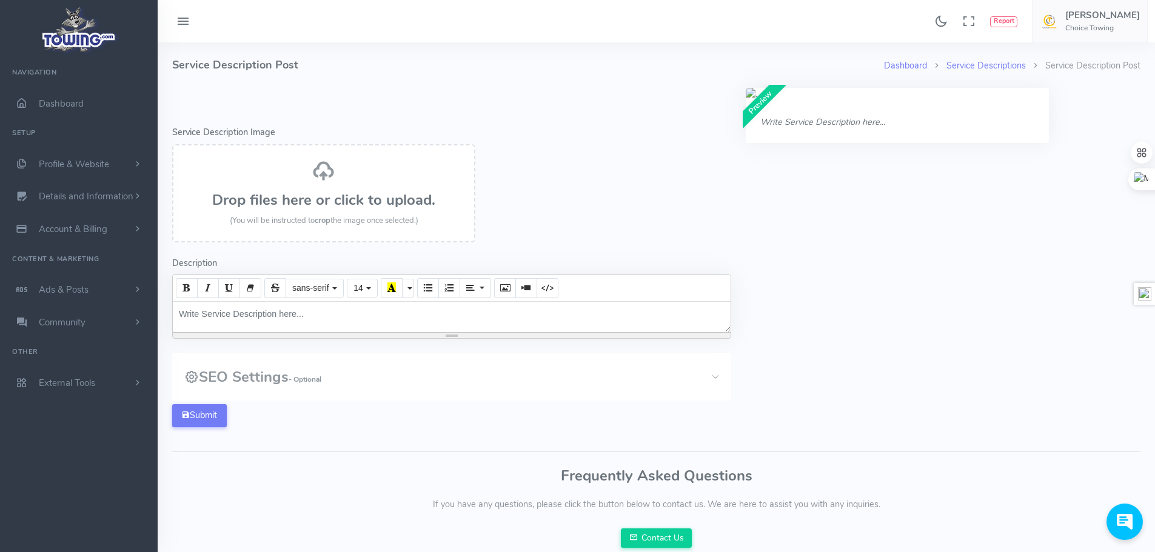
scroll to position [47, 0]
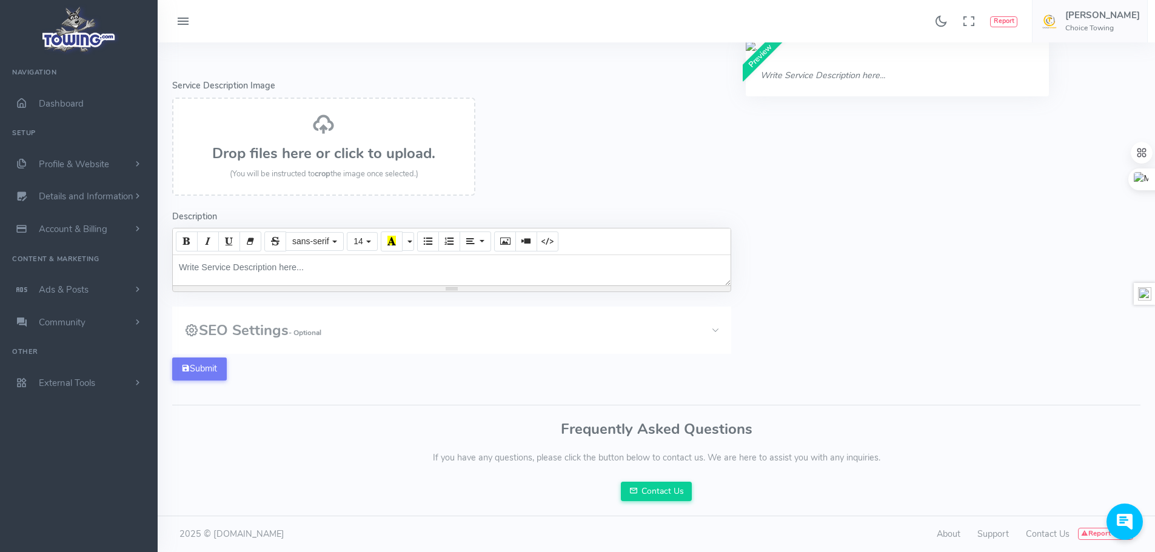
click at [636, 327] on button "SEO Settings - Optional" at bounding box center [451, 330] width 559 height 47
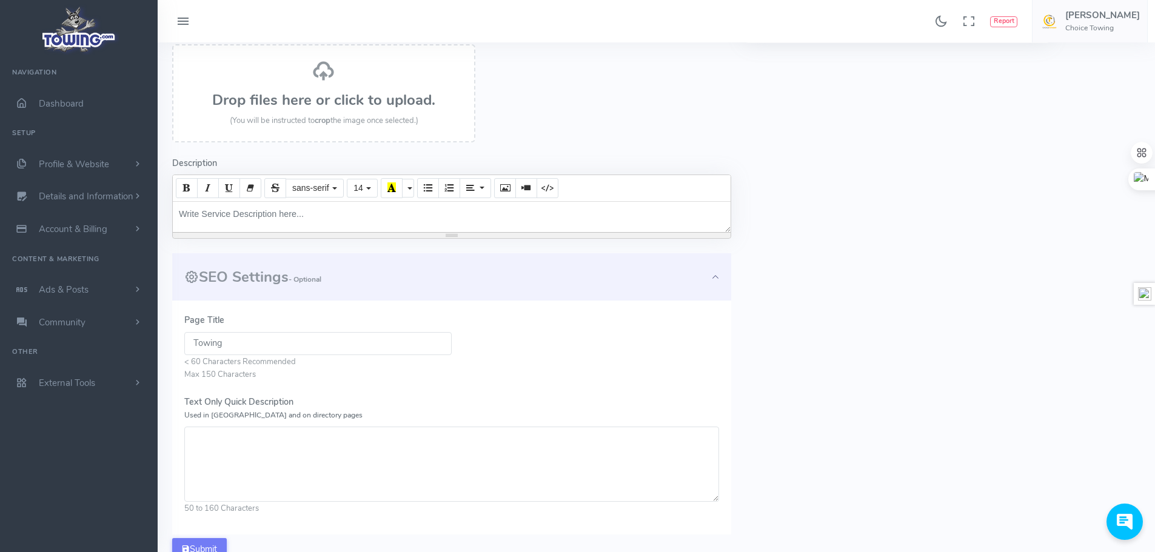
scroll to position [107, 0]
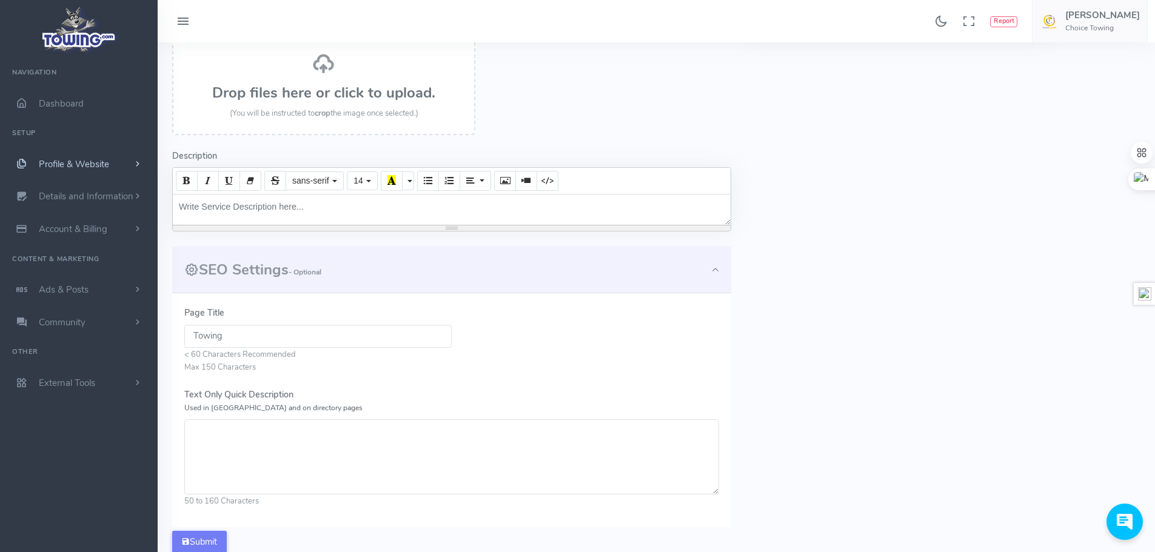
click at [124, 168] on link "Profile & Website" at bounding box center [79, 164] width 158 height 33
click at [68, 302] on link "Team Members" at bounding box center [93, 301] width 127 height 24
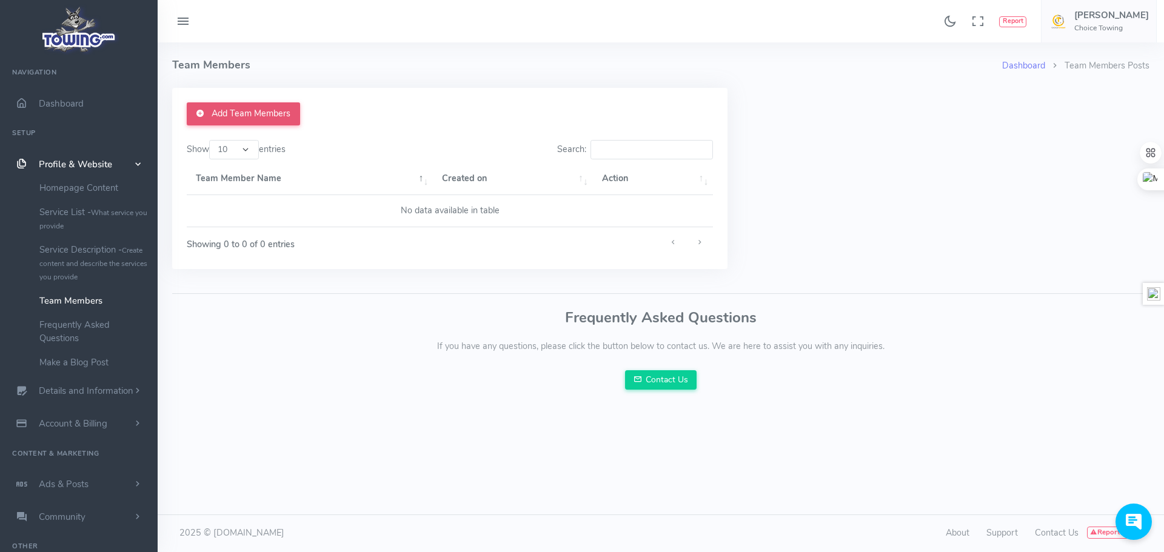
click at [271, 112] on link "Add Team Members" at bounding box center [243, 113] width 113 height 23
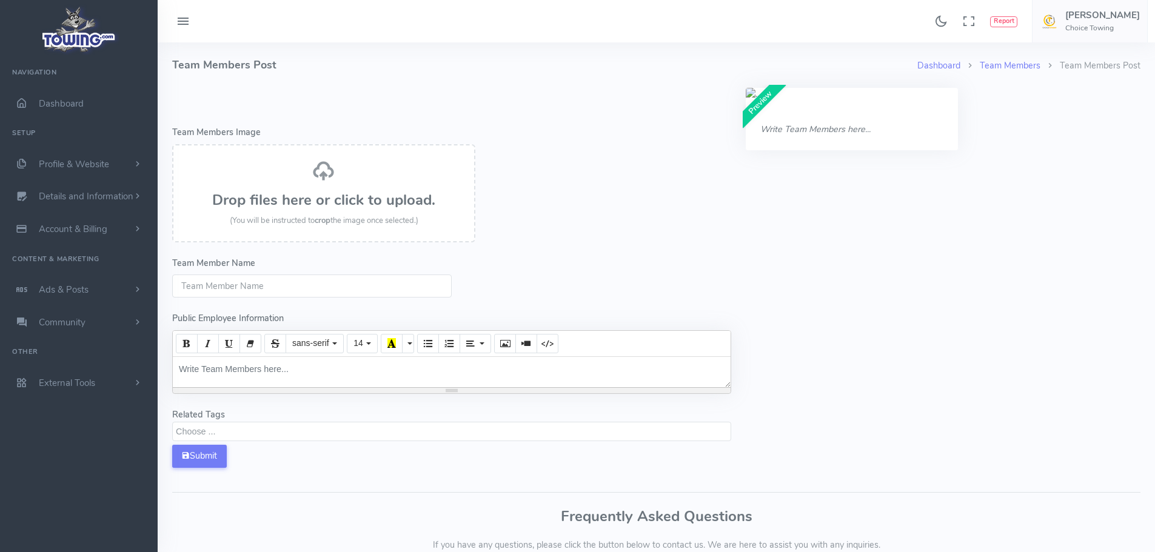
select select
click at [760, 116] on link at bounding box center [760, 116] width 0 height 0
click at [100, 159] on span "Profile & Website" at bounding box center [74, 164] width 70 height 12
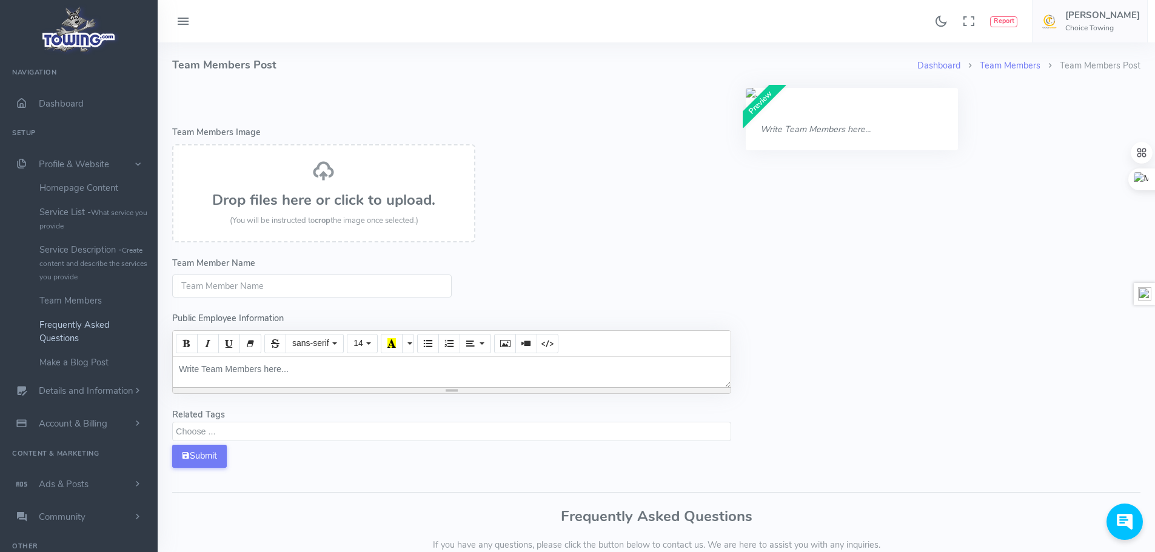
click at [77, 334] on link "Frequently Asked Questions" at bounding box center [93, 332] width 127 height 38
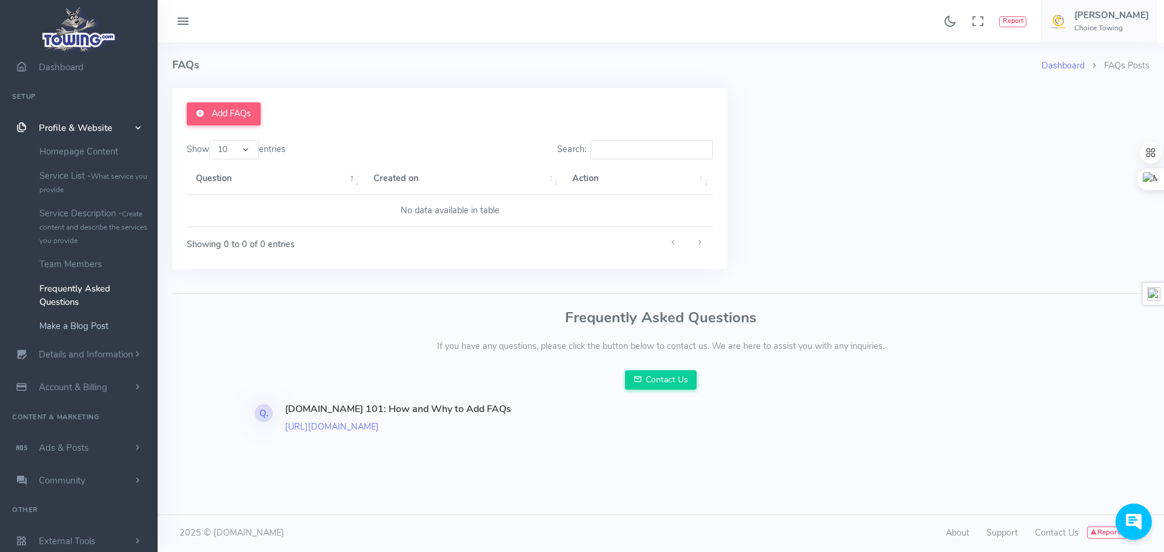
click at [79, 327] on link "Make a Blog Post" at bounding box center [93, 326] width 127 height 24
click at [100, 353] on span "Details and Information" at bounding box center [86, 355] width 95 height 12
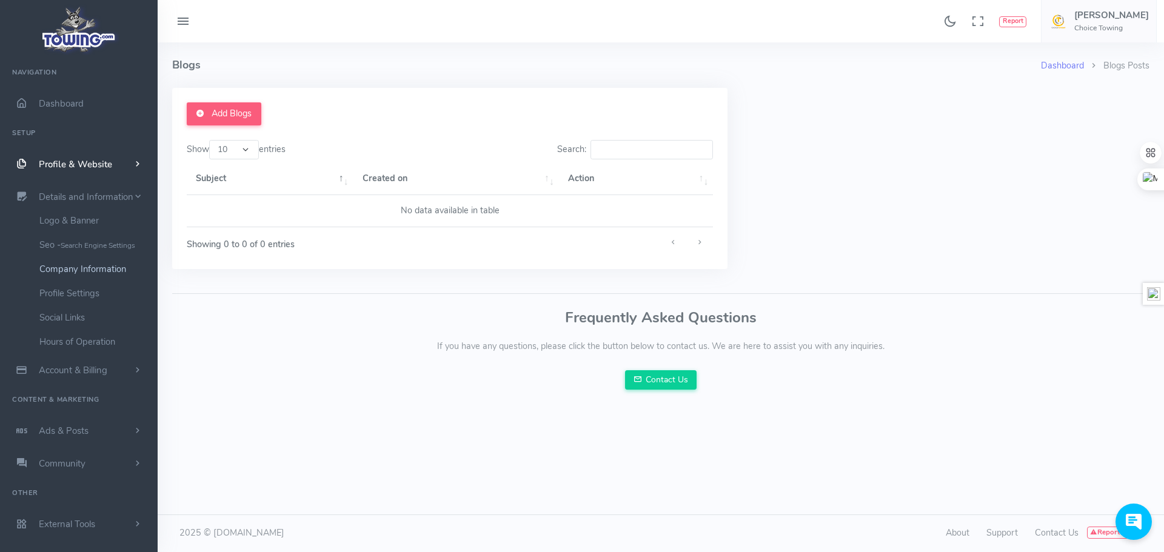
click at [75, 266] on link "Company Information" at bounding box center [93, 269] width 127 height 24
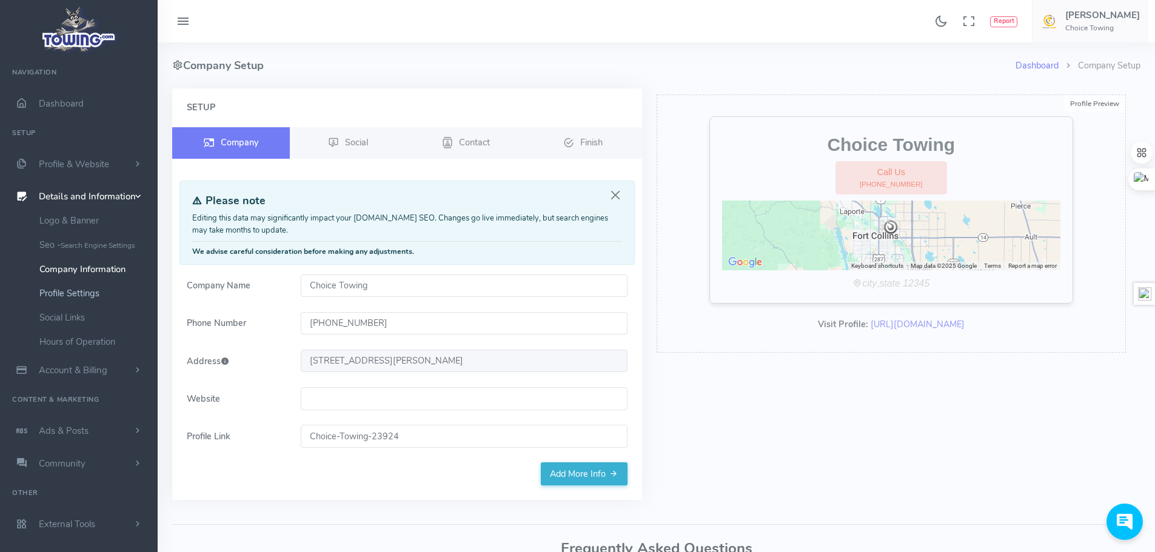
click at [68, 293] on link "Profile Settings" at bounding box center [93, 293] width 127 height 24
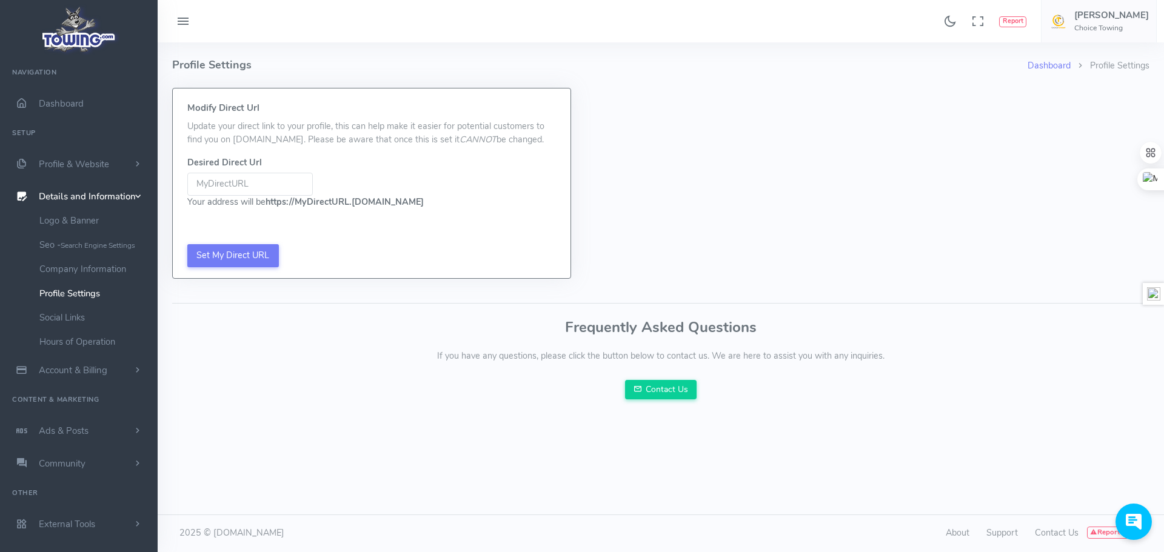
click at [285, 185] on input "Be sure not to include www, http://, or https:// in your Desired URL Be sure no…" at bounding box center [249, 184] width 125 height 23
drag, startPoint x: 259, startPoint y: 185, endPoint x: 222, endPoint y: 177, distance: 37.9
click at [222, 177] on input "ChoiceTowing" at bounding box center [249, 184] width 125 height 23
drag, startPoint x: 248, startPoint y: 185, endPoint x: 224, endPoint y: 184, distance: 23.7
click at [224, 184] on input "ChoiceFOCO" at bounding box center [249, 184] width 125 height 23
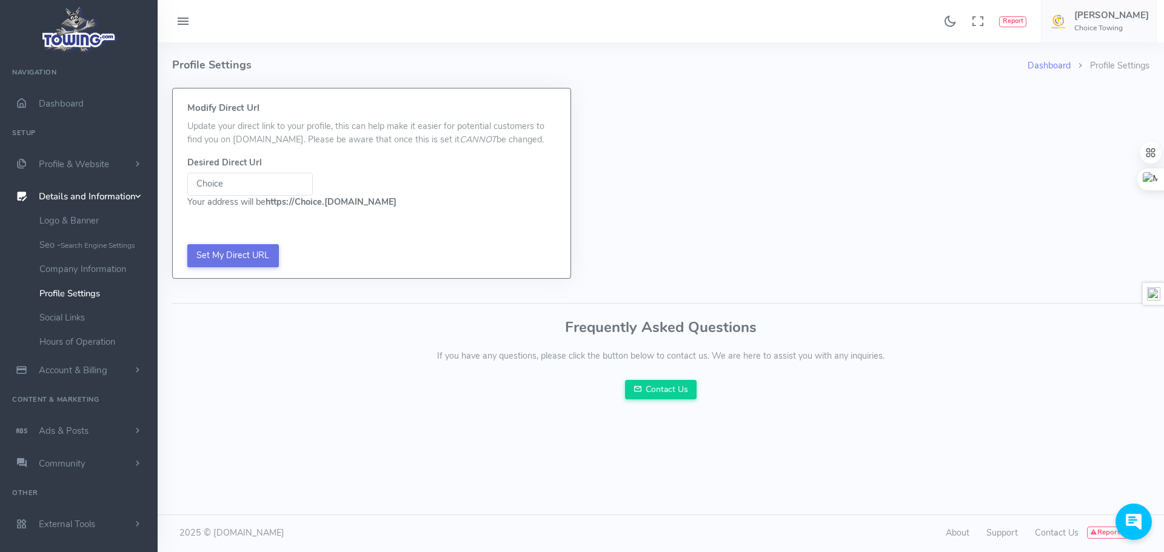
type input "Choice"
click at [263, 245] on div "Set My Direct URL" at bounding box center [372, 255] width 398 height 45
click at [232, 244] on input "Set My Direct URL" at bounding box center [233, 255] width 92 height 23
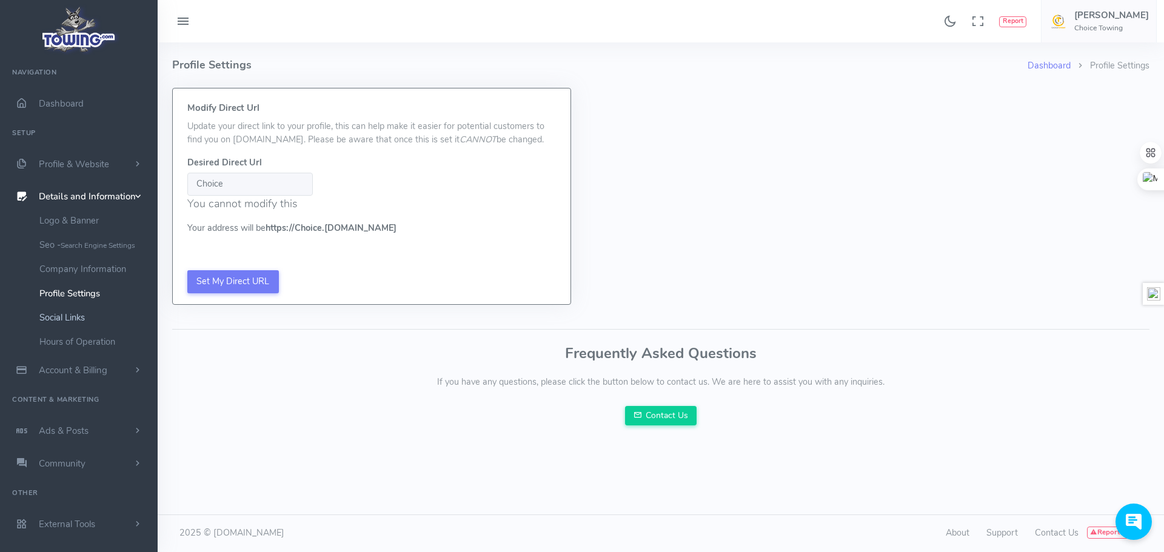
click at [67, 320] on link "Social Links" at bounding box center [93, 318] width 127 height 24
